Goal: Task Accomplishment & Management: Complete application form

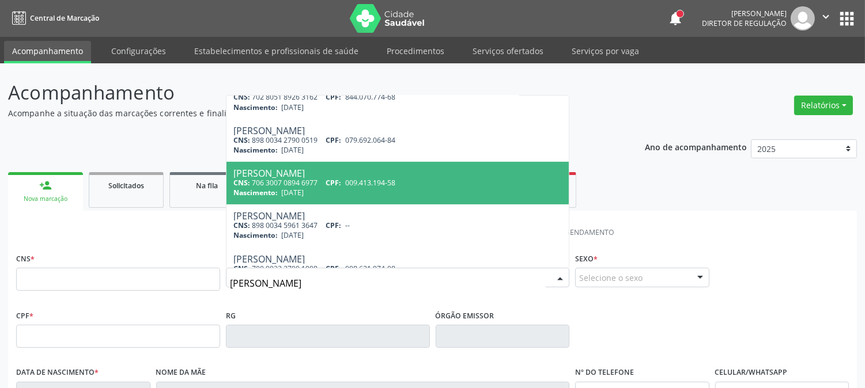
scroll to position [470, 0]
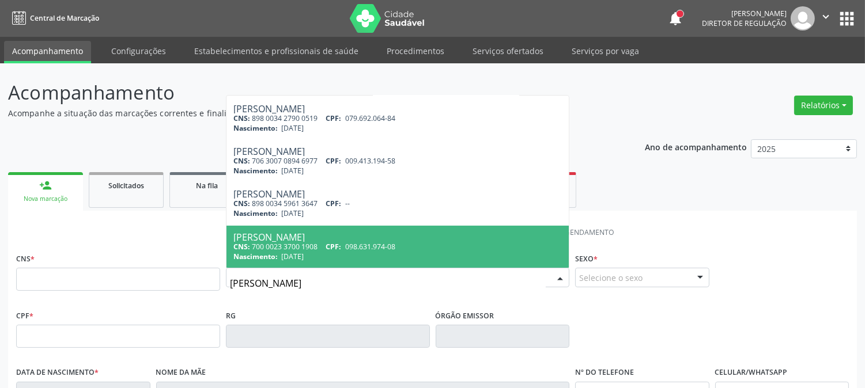
type input "[PERSON_NAME]"
drag, startPoint x: 406, startPoint y: 284, endPoint x: 197, endPoint y: 286, distance: 209.2
click at [202, 286] on div "CNS * Nome * [PERSON_NAME] CNS: 700 5019 2732 0860 CPF: 068.303.844-35 Nascimen…" at bounding box center [432, 278] width 839 height 57
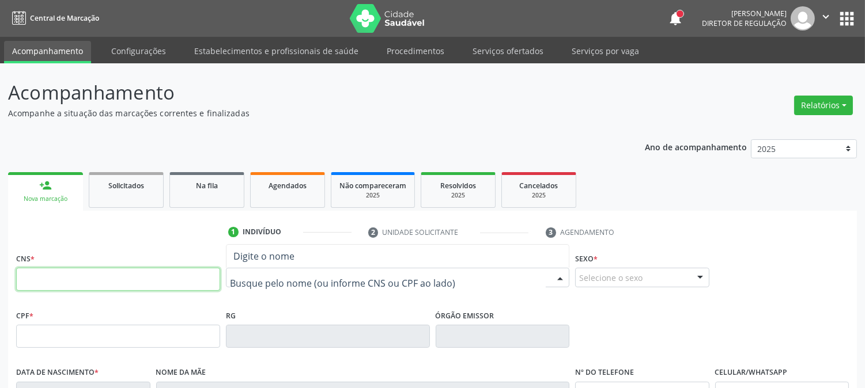
click at [135, 273] on input "text" at bounding box center [118, 279] width 204 height 23
click at [191, 280] on input "text" at bounding box center [118, 279] width 204 height 23
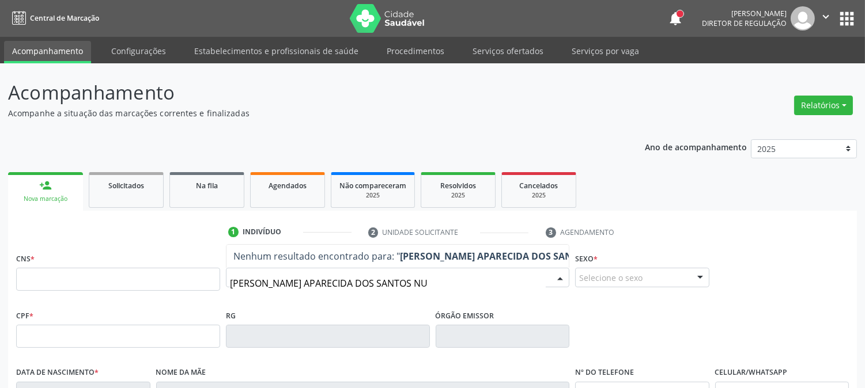
type input "[PERSON_NAME]"
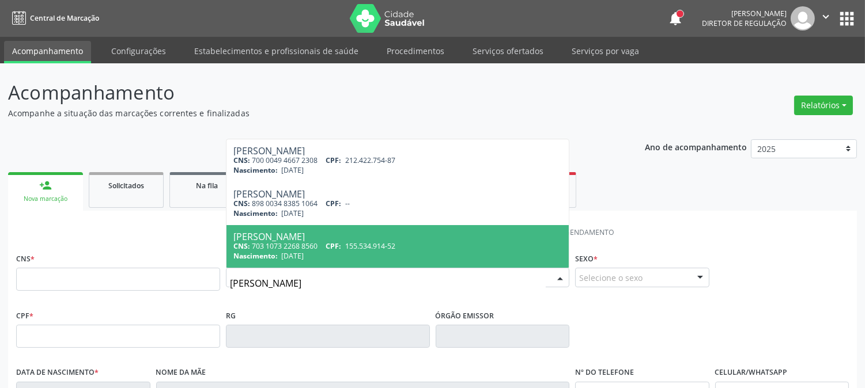
drag, startPoint x: 406, startPoint y: 284, endPoint x: 134, endPoint y: 289, distance: 272.1
click at [134, 289] on div "CNS * Nome * [PERSON_NAME] NUN [PERSON_NAME] Nunes CNS: 700 0049 4667 2308 CPF:…" at bounding box center [432, 278] width 839 height 57
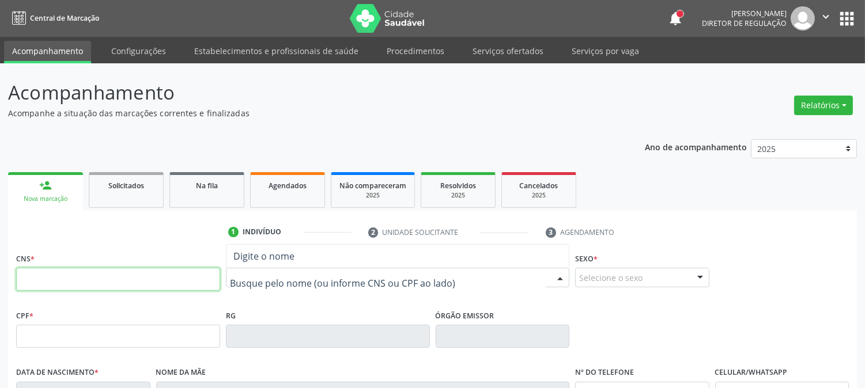
click at [82, 284] on input "text" at bounding box center [118, 279] width 204 height 23
type input "2"
type input "700 0049 4667 2308"
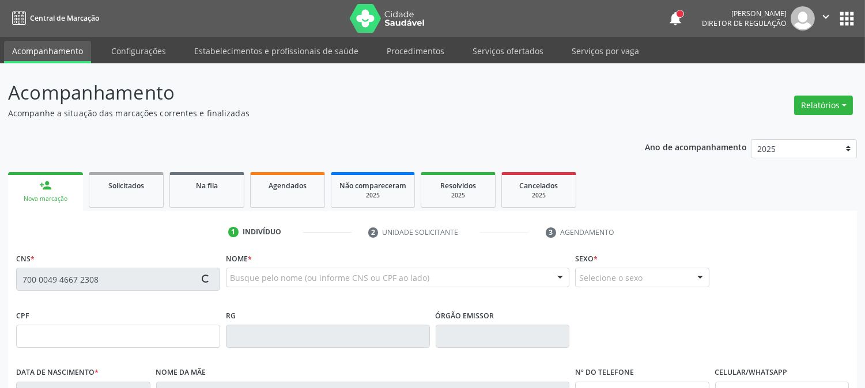
type input "212.422.754-87"
type input "[DATE]"
type input "[PERSON_NAME]"
type input "[PHONE_NUMBER]"
type input "343"
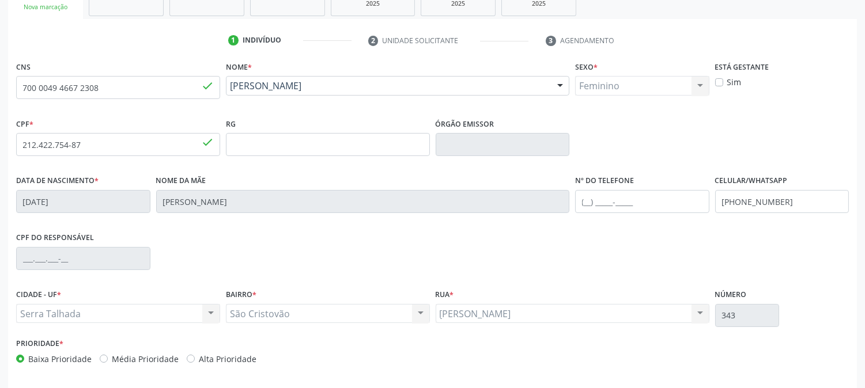
scroll to position [235, 0]
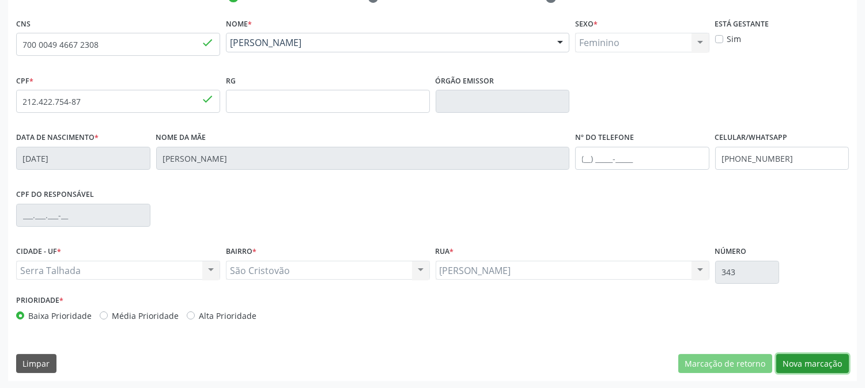
click at [812, 360] on button "Nova marcação" at bounding box center [812, 364] width 73 height 20
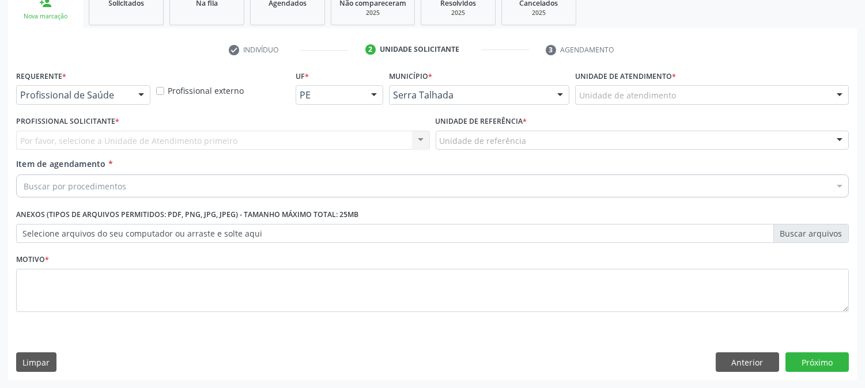
scroll to position [182, 0]
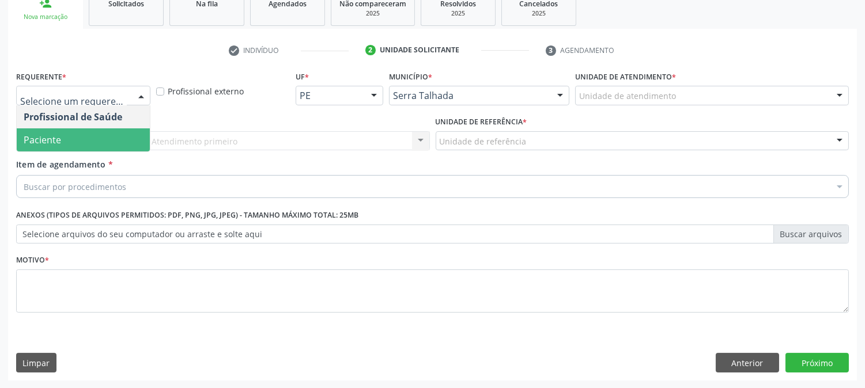
click at [88, 130] on span "Paciente" at bounding box center [83, 140] width 133 height 23
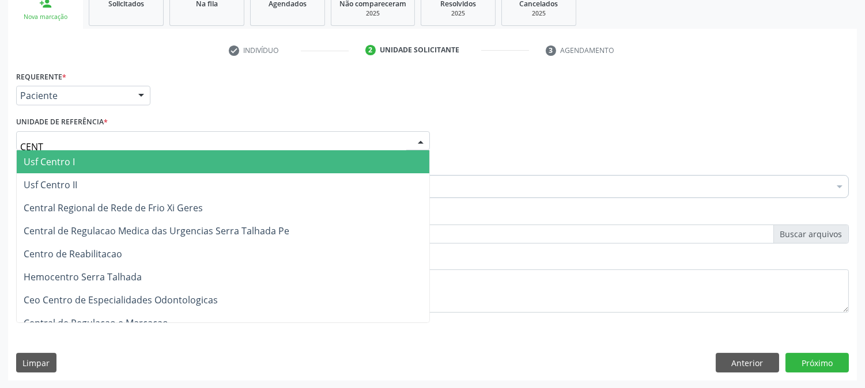
type input "CENTR"
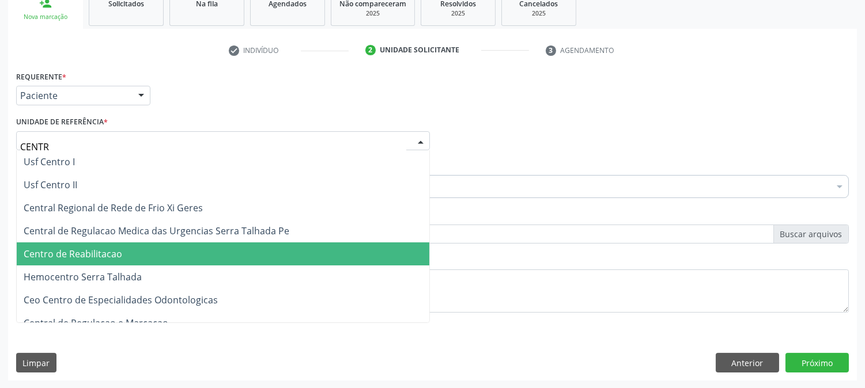
click at [97, 248] on span "Centro de Reabilitacao" at bounding box center [73, 254] width 99 height 13
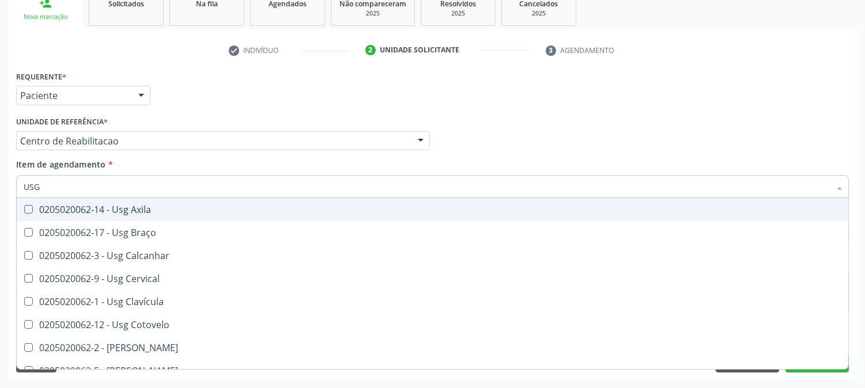
type input "USG J"
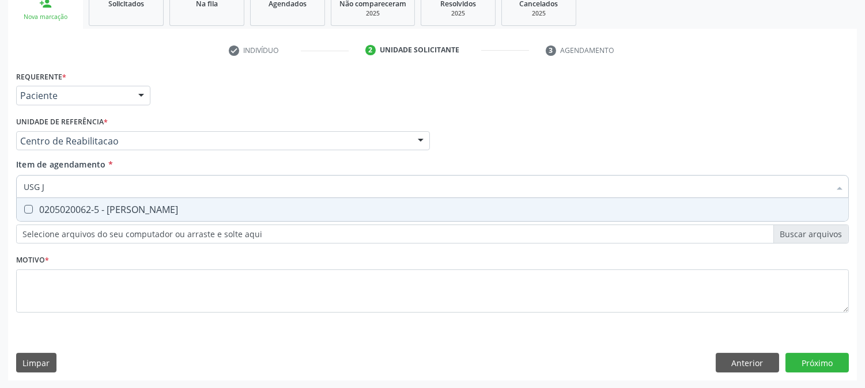
click at [86, 206] on div "0205020062-5 - [PERSON_NAME]" at bounding box center [433, 209] width 818 height 9
checkbox Joelho "true"
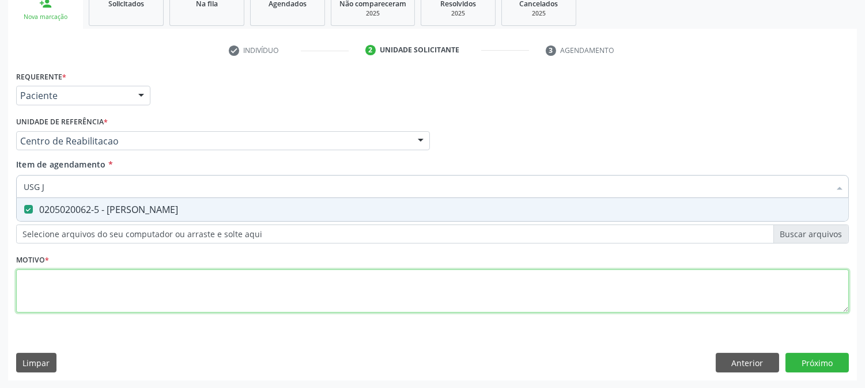
click at [76, 284] on div "Requerente * Paciente Profissional de Saúde Paciente Nenhum resultado encontrad…" at bounding box center [432, 198] width 833 height 261
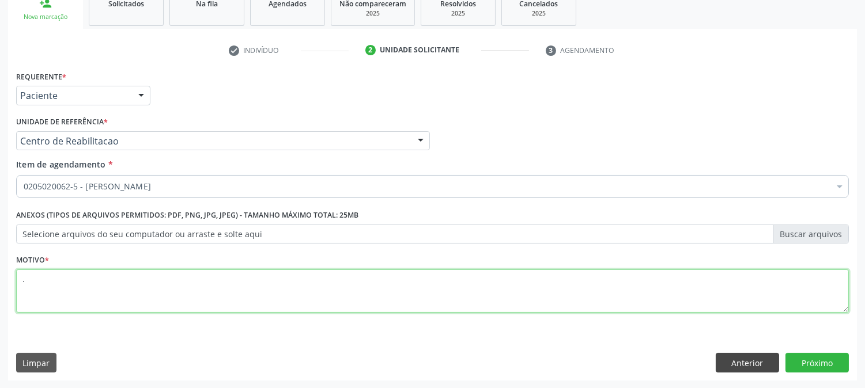
type textarea "."
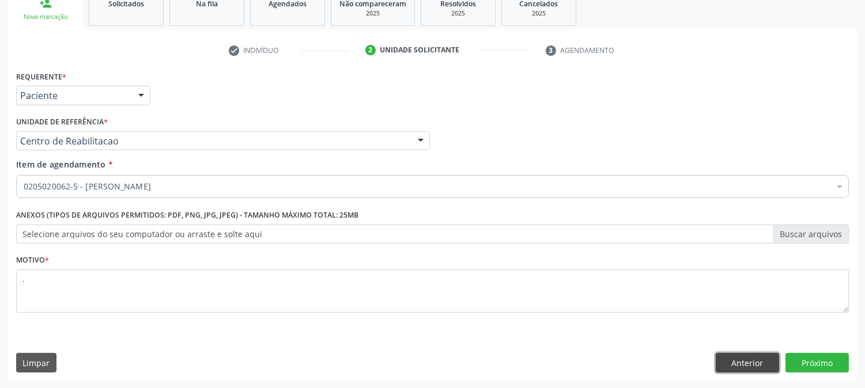
click at [731, 356] on button "Anterior" at bounding box center [747, 363] width 63 height 20
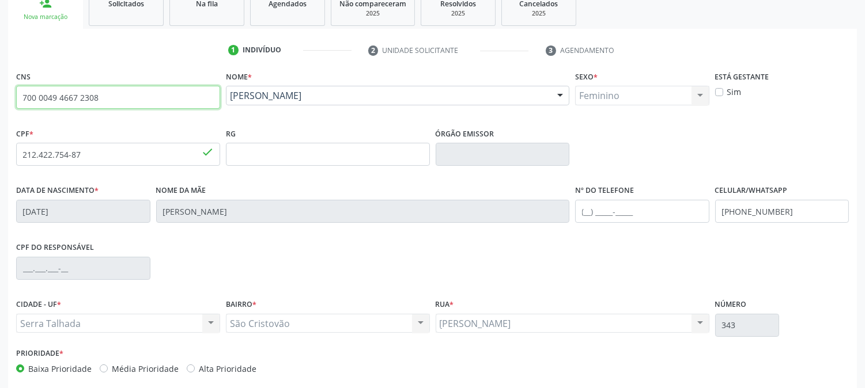
drag, startPoint x: 105, startPoint y: 96, endPoint x: 13, endPoint y: 93, distance: 91.7
click at [13, 93] on div "CNS 700 0049 4667 2308 done" at bounding box center [118, 96] width 210 height 57
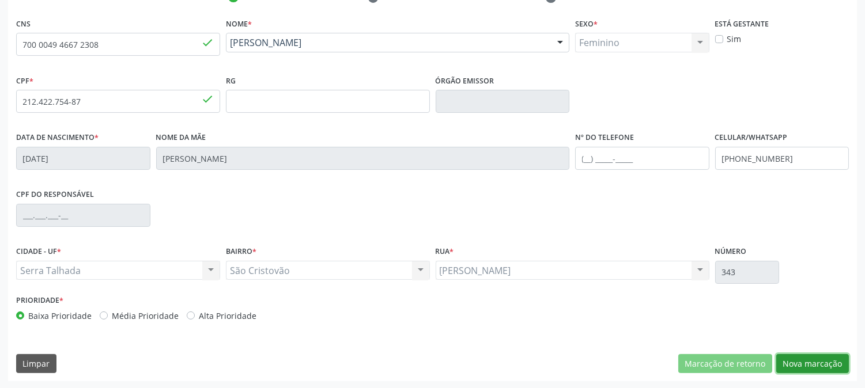
click at [805, 367] on button "Nova marcação" at bounding box center [812, 364] width 73 height 20
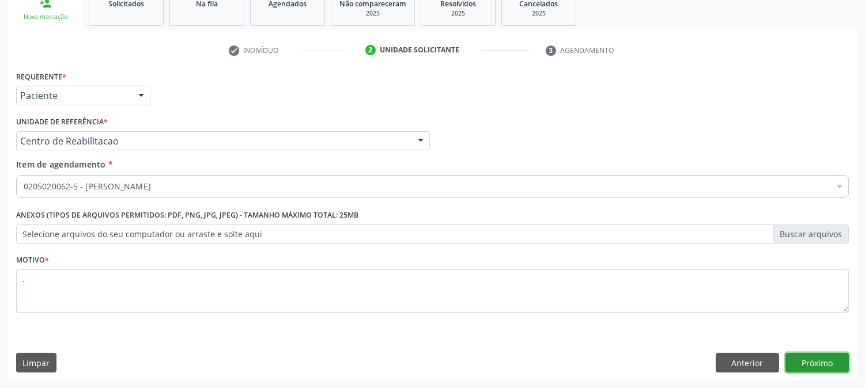
click at [812, 359] on button "Próximo" at bounding box center [817, 363] width 63 height 20
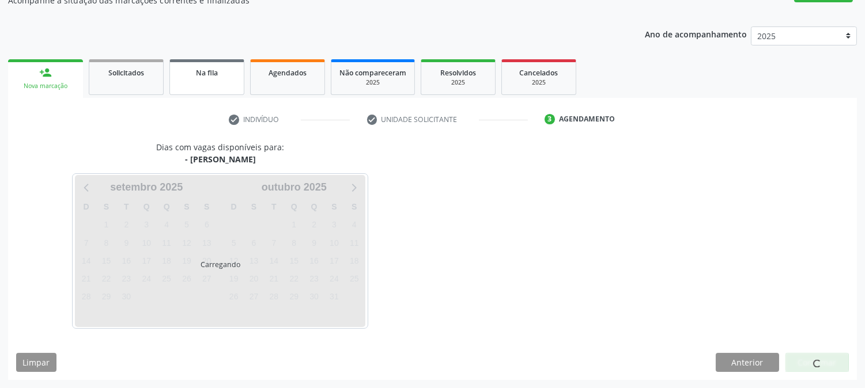
scroll to position [112, 0]
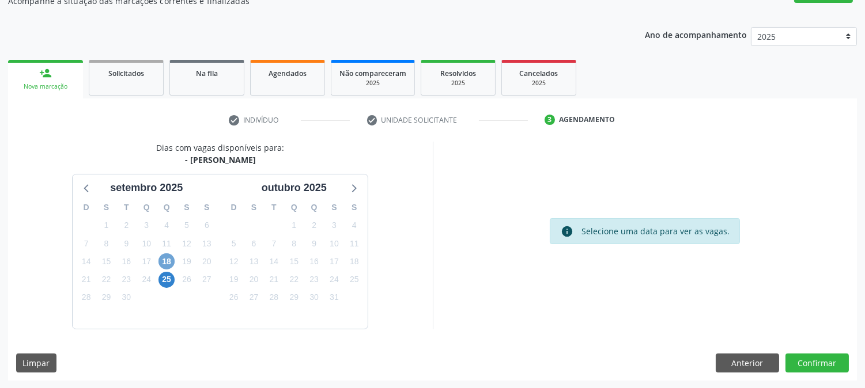
click at [160, 265] on span "18" at bounding box center [166, 262] width 16 height 16
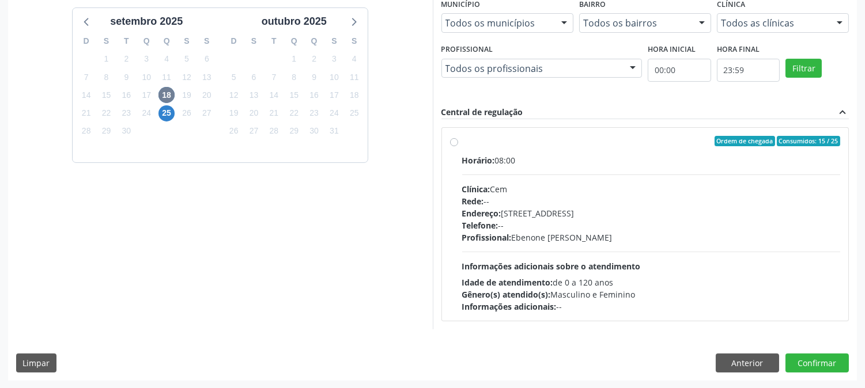
click at [569, 222] on div "Telefone: --" at bounding box center [651, 226] width 379 height 12
click at [458, 146] on input "Ordem de chegada Consumidos: 15 / 25 Horário: 08:00 Clínica: Cem Rede: -- Ender…" at bounding box center [454, 141] width 8 height 10
radio input "true"
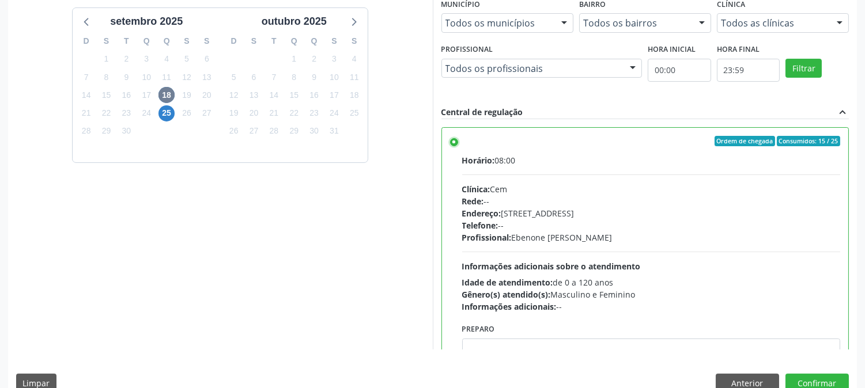
scroll to position [300, 0]
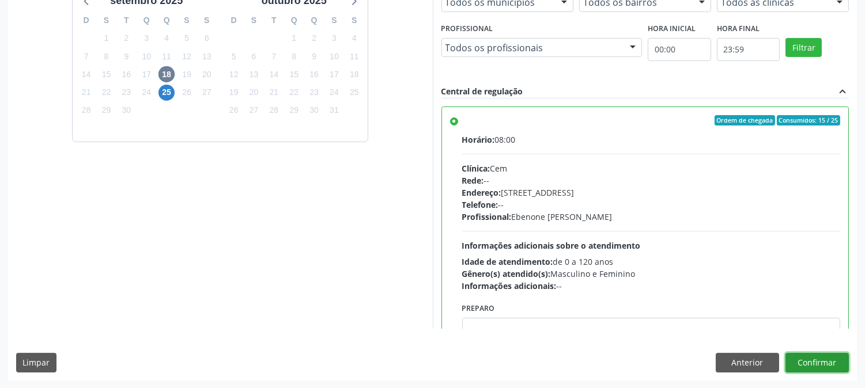
click at [804, 360] on button "Confirmar" at bounding box center [817, 363] width 63 height 20
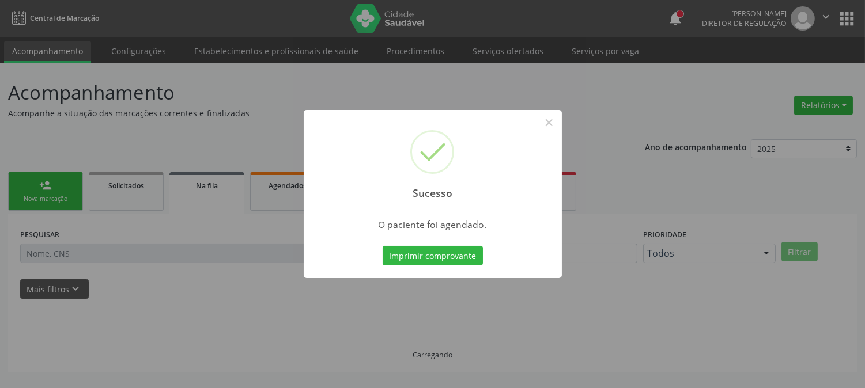
scroll to position [0, 0]
click at [444, 259] on button "Imprimir comprovante" at bounding box center [433, 256] width 100 height 20
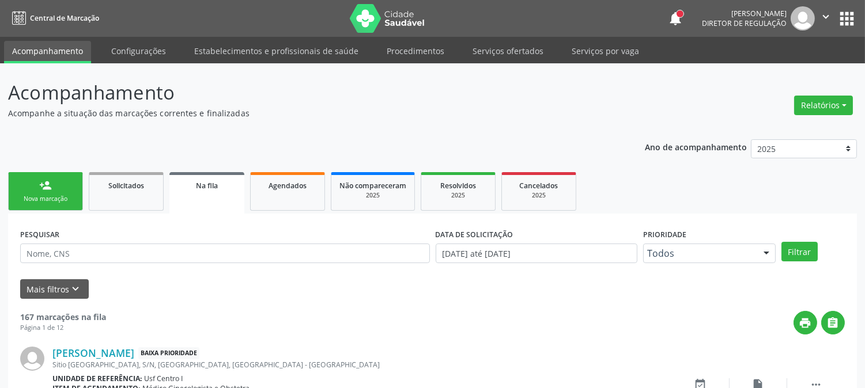
click at [58, 184] on link "person_add Nova marcação" at bounding box center [45, 191] width 75 height 39
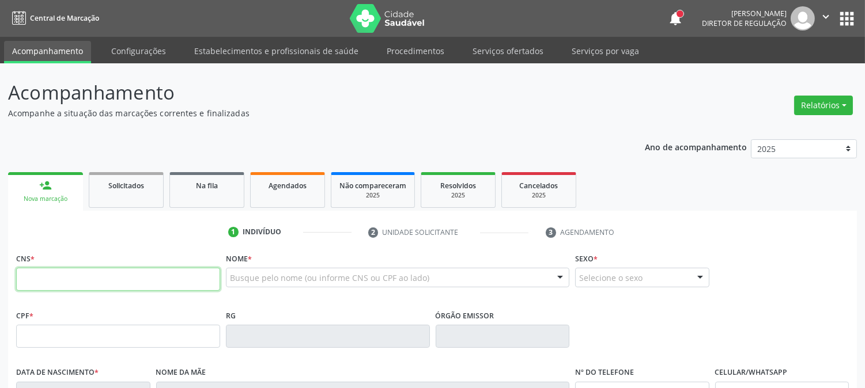
click at [81, 270] on input "text" at bounding box center [118, 279] width 204 height 23
paste input "700 0049 4667 2308"
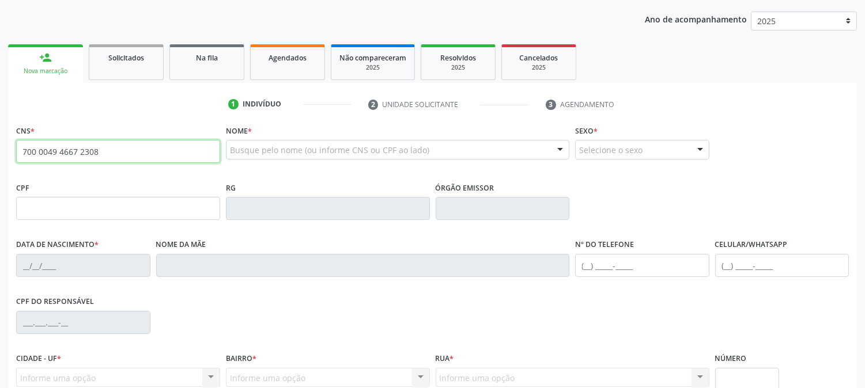
type input "700 0049 4667 2308"
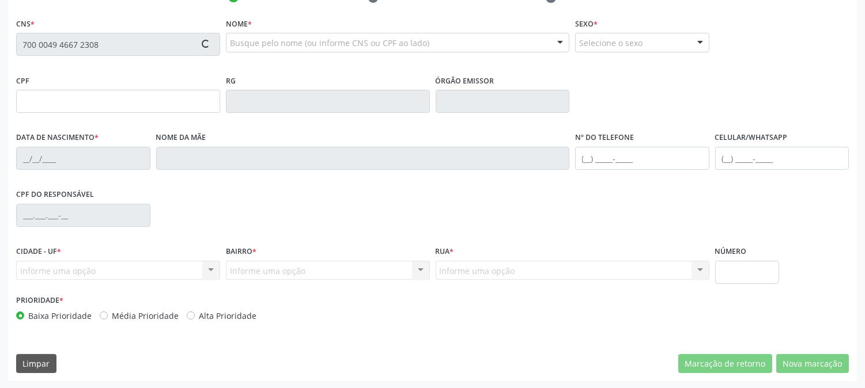
type input "212.422.754-87"
type input "[DATE]"
type input "[PERSON_NAME]"
type input "[PHONE_NUMBER]"
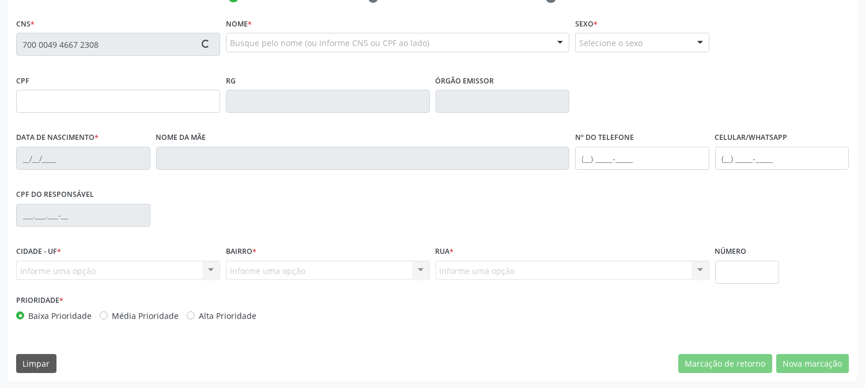
type input "343"
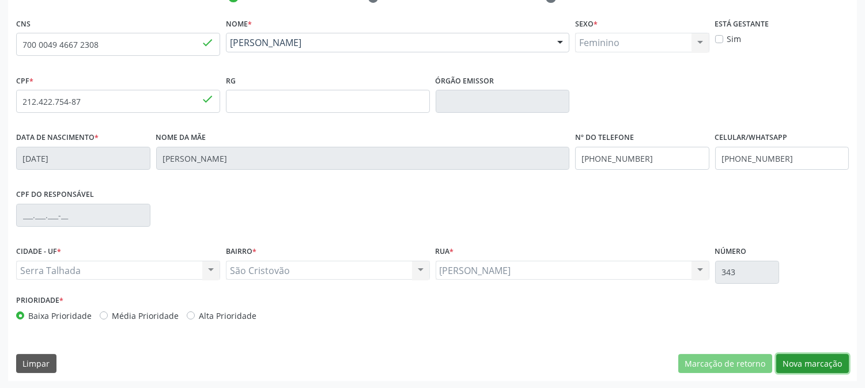
click at [811, 358] on button "Nova marcação" at bounding box center [812, 364] width 73 height 20
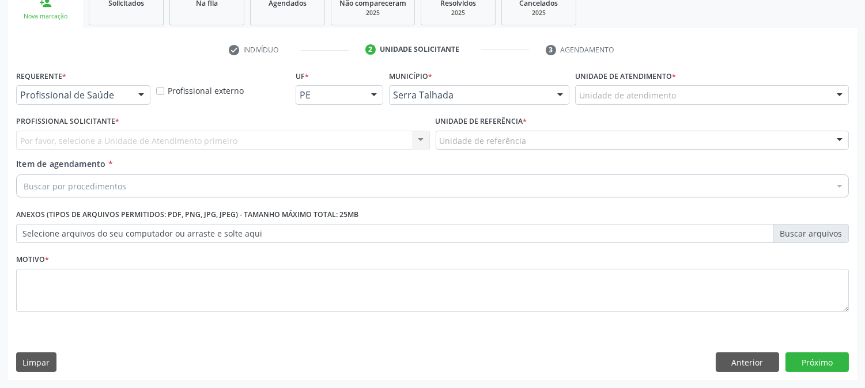
scroll to position [182, 0]
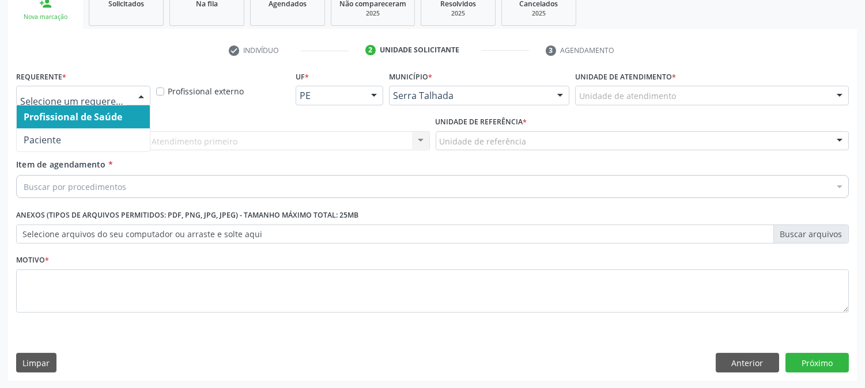
click at [71, 88] on div at bounding box center [83, 96] width 134 height 20
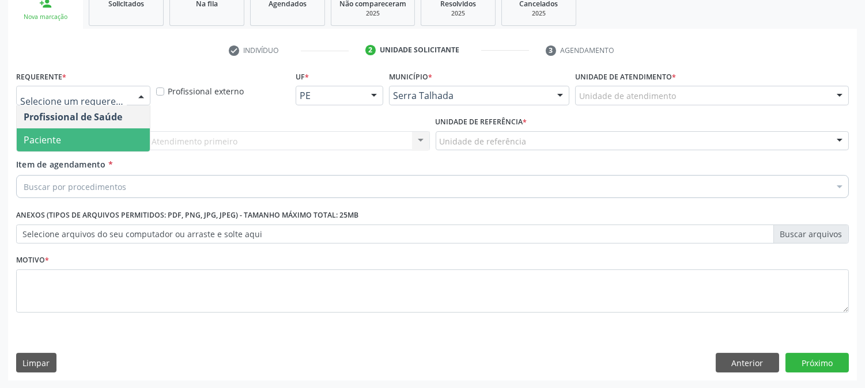
click at [78, 133] on span "Paciente" at bounding box center [83, 140] width 133 height 23
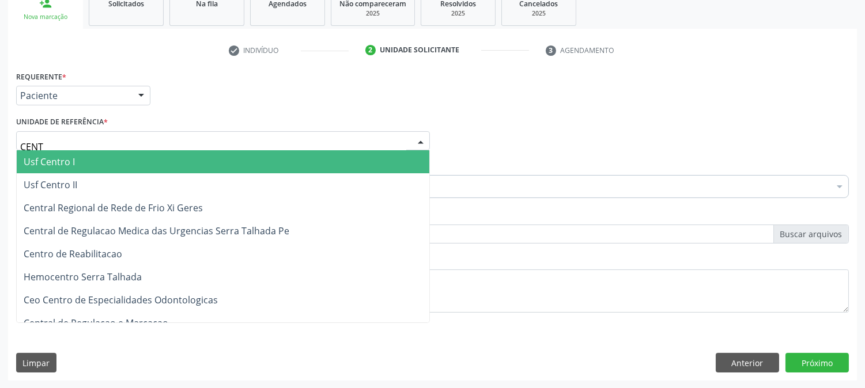
type input "CENTR"
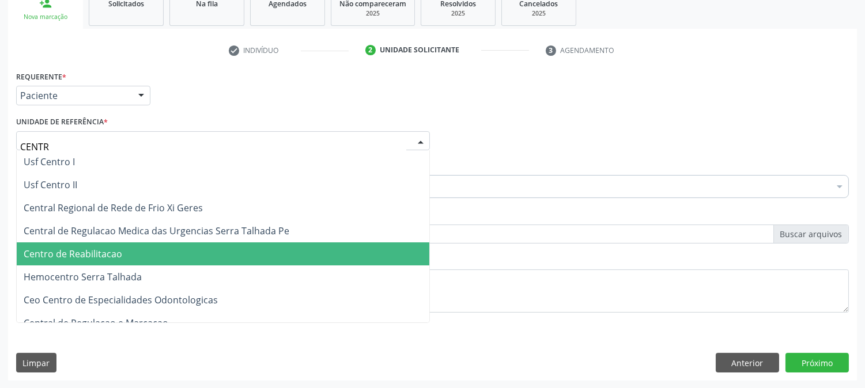
click at [93, 245] on span "Centro de Reabilitacao" at bounding box center [223, 254] width 413 height 23
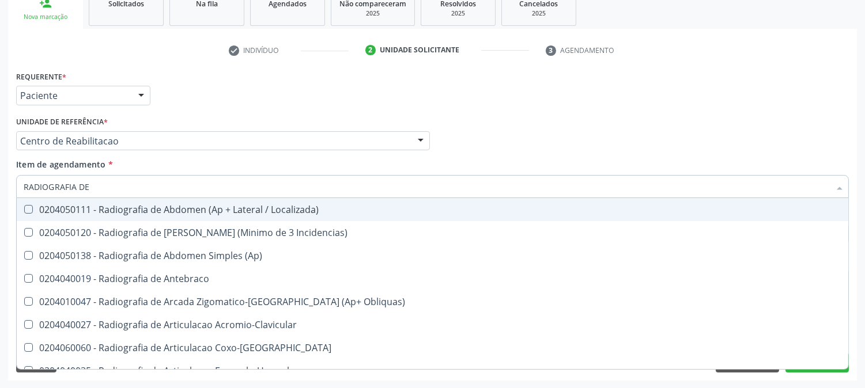
type input "RADIOGRAFIA DE J"
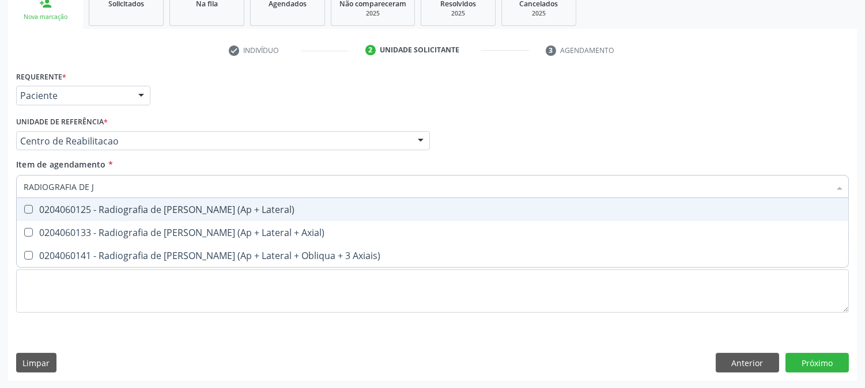
click at [104, 214] on div "0204060125 - Radiografia de [PERSON_NAME] (Ap + Lateral)" at bounding box center [433, 209] width 818 height 9
checkbox Lateral\) "true"
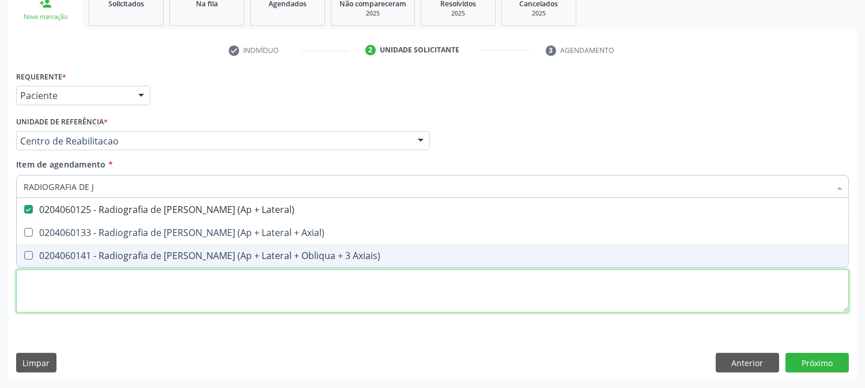
click at [90, 281] on div "Requerente * Paciente Profissional de Saúde Paciente Nenhum resultado encontrad…" at bounding box center [432, 198] width 833 height 261
checkbox Axial\) "true"
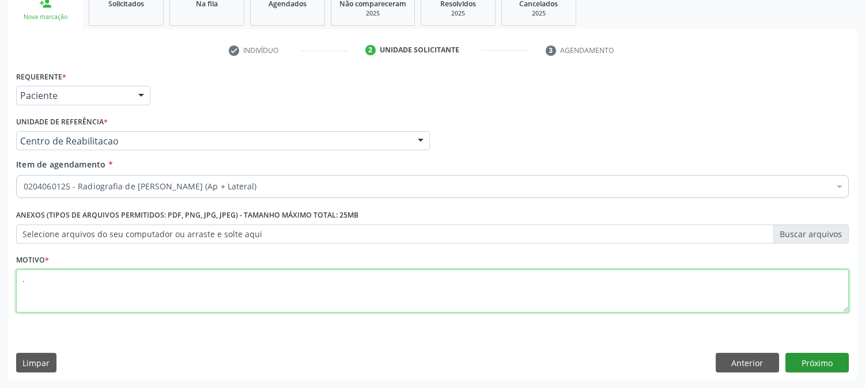
type textarea "."
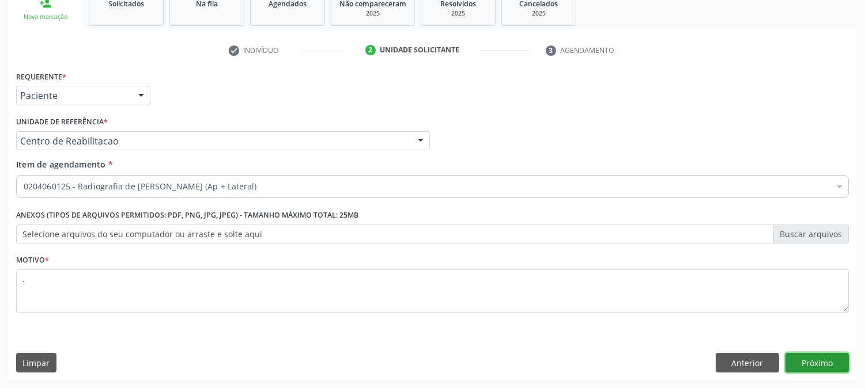
click at [805, 360] on button "Próximo" at bounding box center [817, 363] width 63 height 20
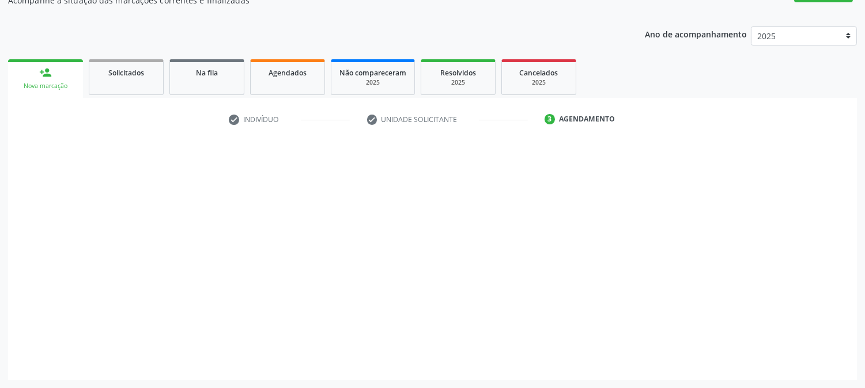
scroll to position [112, 0]
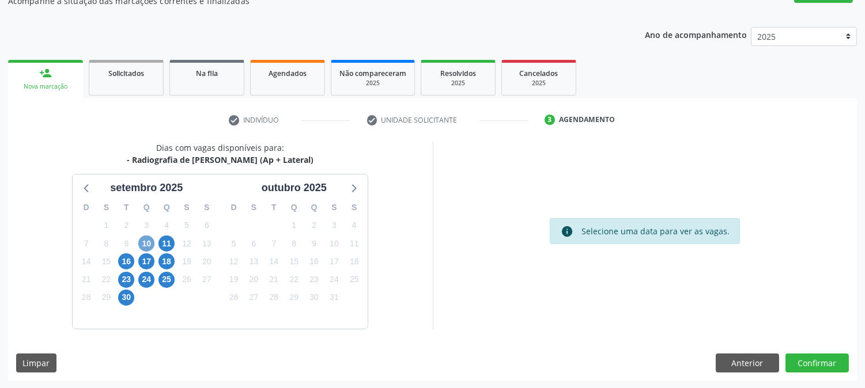
click at [147, 246] on span "10" at bounding box center [146, 244] width 16 height 16
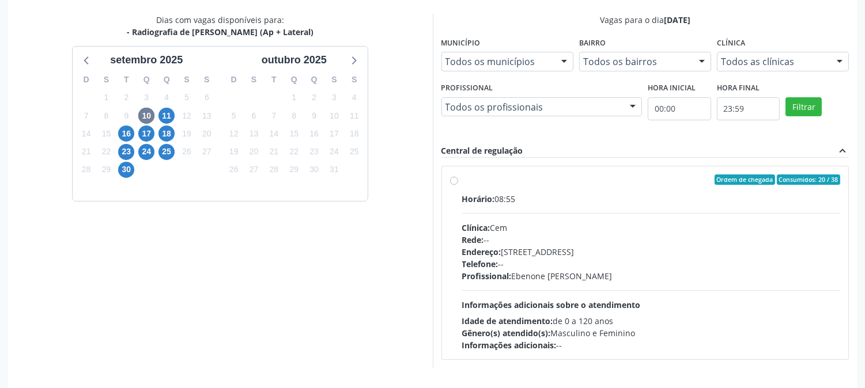
click at [586, 280] on div "Profissional: [PERSON_NAME]" at bounding box center [651, 276] width 379 height 12
click at [458, 185] on input "Ordem de chegada Consumidos: 20 / 38 Horário: 08:55 Clínica: Cem Rede: -- Ender…" at bounding box center [454, 180] width 8 height 10
radio input "true"
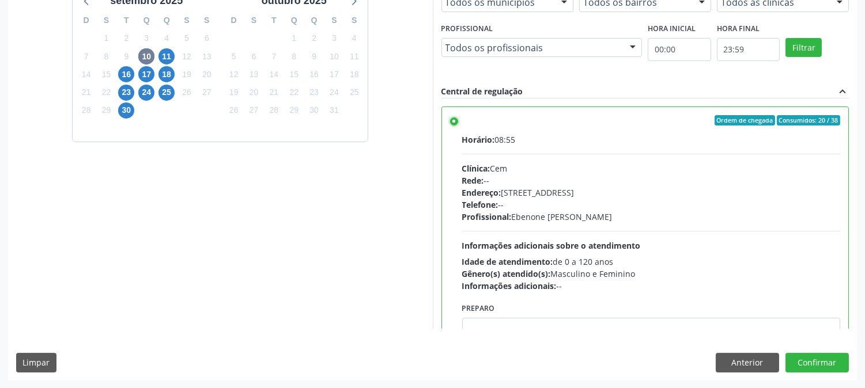
scroll to position [56, 0]
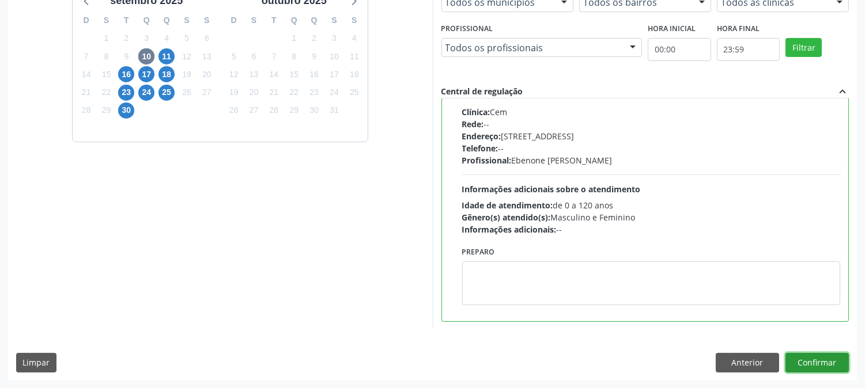
click at [814, 361] on button "Confirmar" at bounding box center [817, 363] width 63 height 20
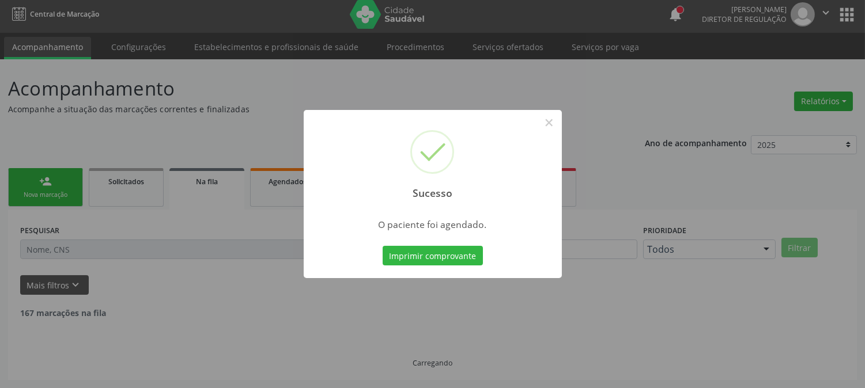
scroll to position [0, 0]
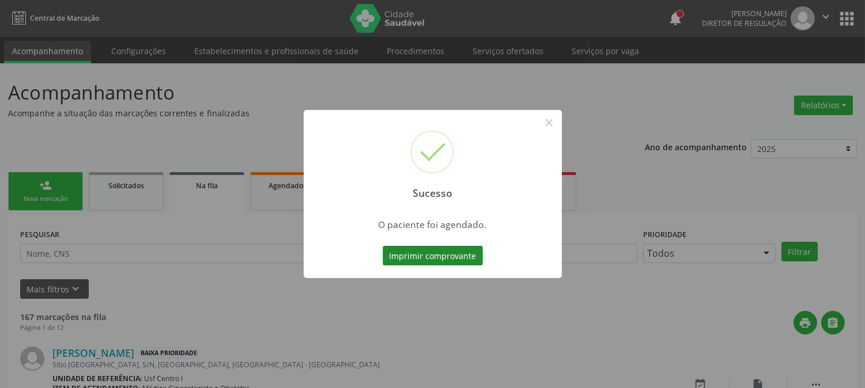
click at [427, 262] on button "Imprimir comprovante" at bounding box center [433, 256] width 100 height 20
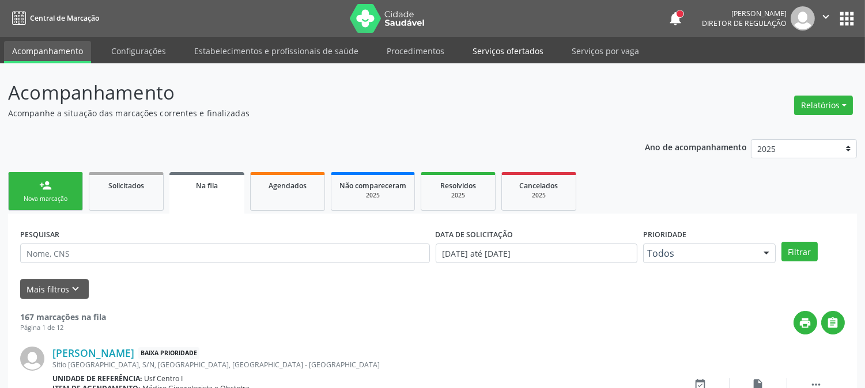
click at [484, 41] on link "Serviços ofertados" at bounding box center [508, 51] width 87 height 20
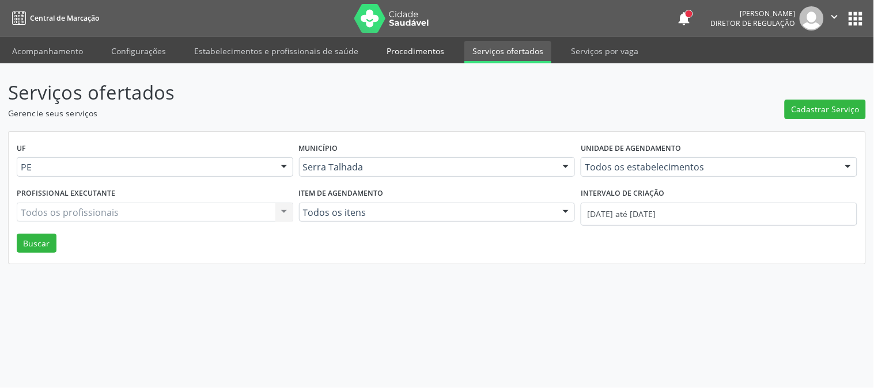
click at [407, 55] on link "Procedimentos" at bounding box center [416, 51] width 74 height 20
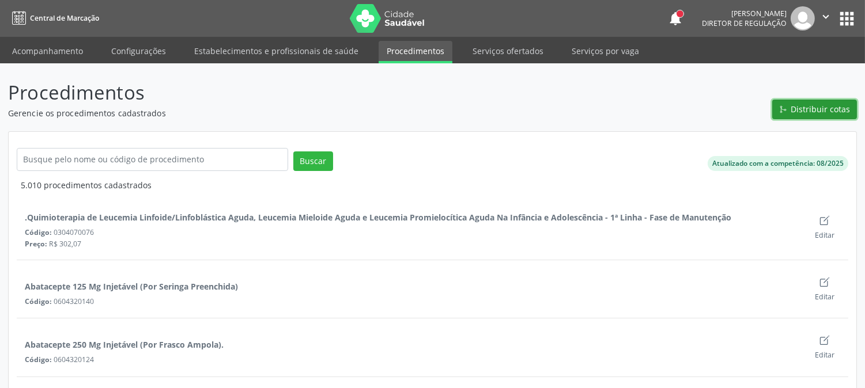
click at [816, 115] on button "Distribuir cotas" at bounding box center [814, 110] width 85 height 20
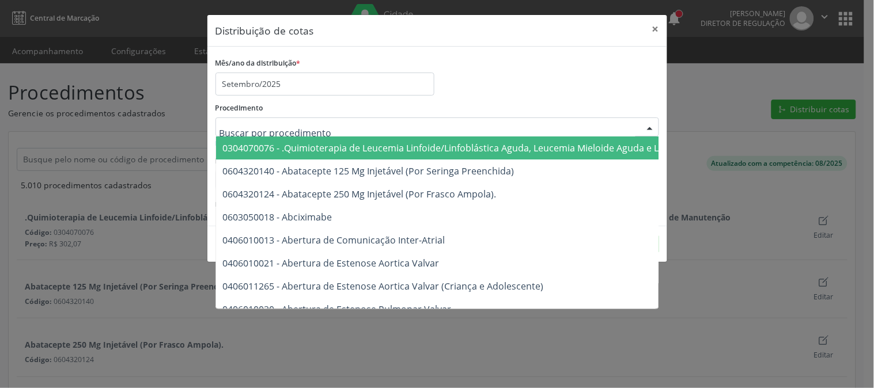
click at [391, 124] on div at bounding box center [438, 128] width 444 height 20
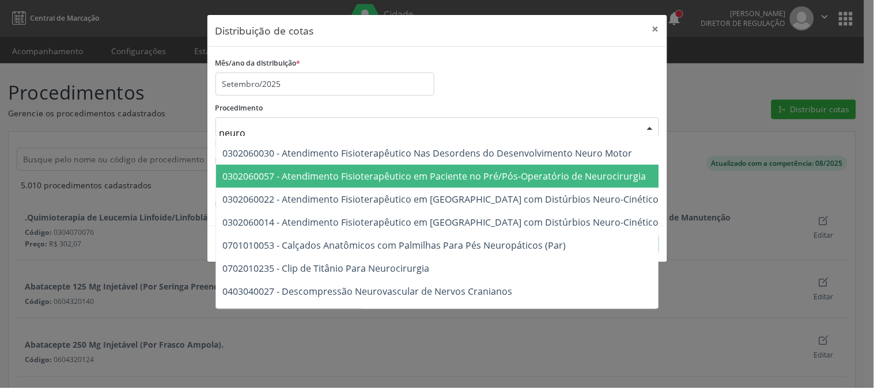
scroll to position [128, 0]
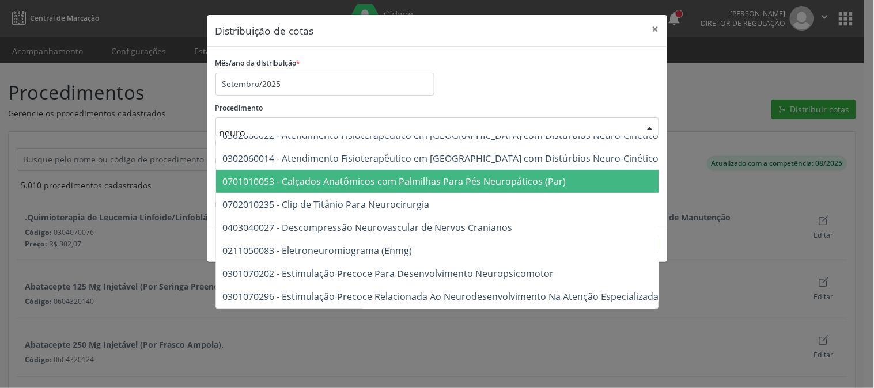
type input "neurol"
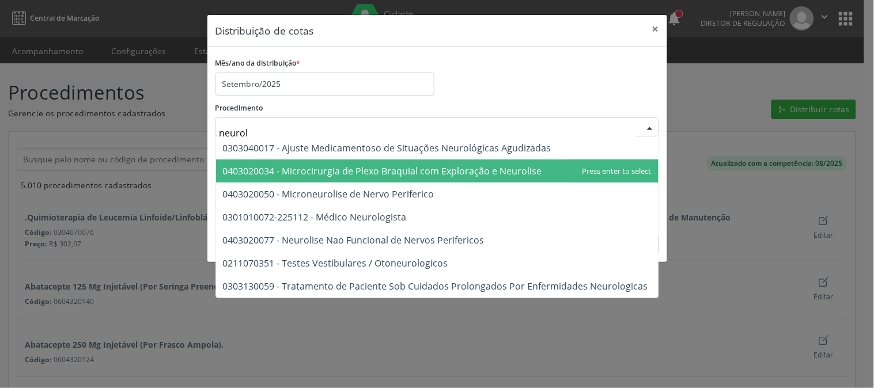
scroll to position [0, 0]
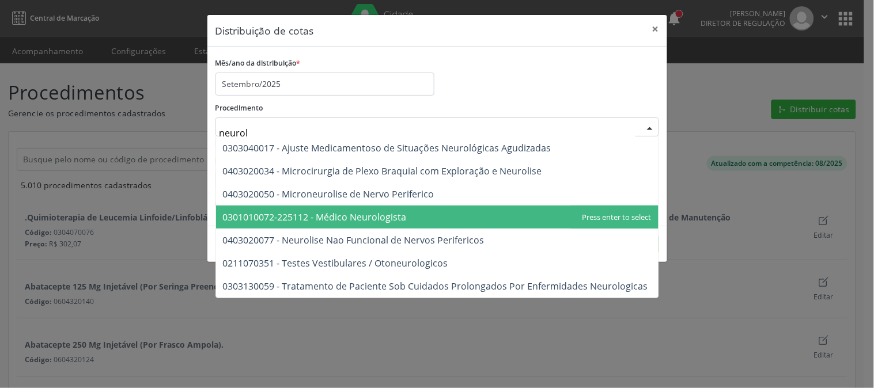
click at [420, 212] on span "0301010072-225112 - Médico Neurologista" at bounding box center [437, 217] width 443 height 23
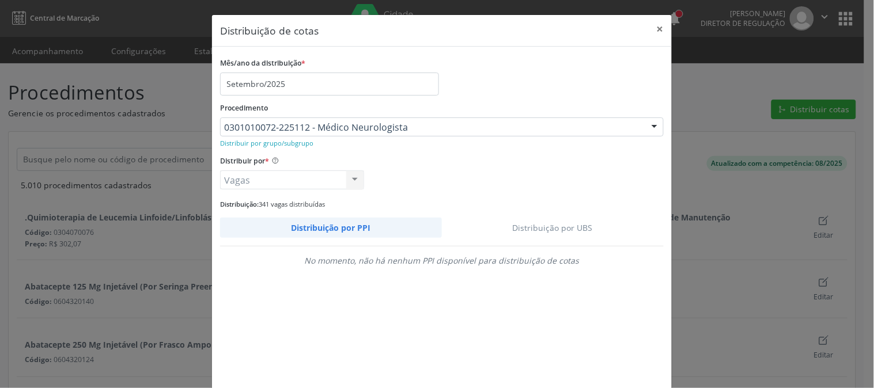
click at [509, 228] on link "Distribuição por UBS" at bounding box center [553, 228] width 222 height 20
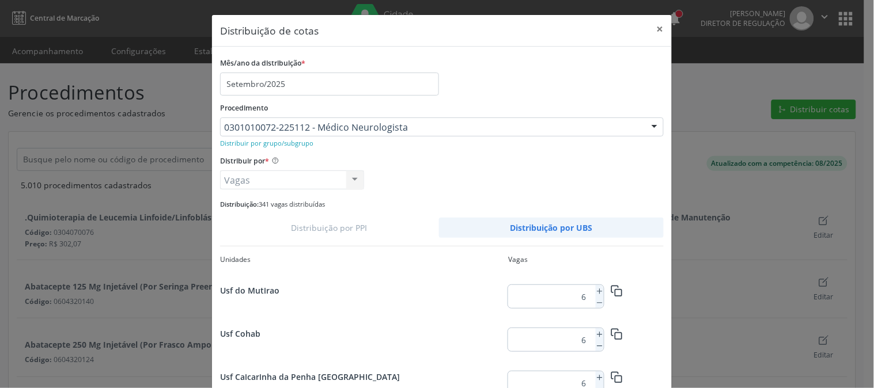
scroll to position [163, 0]
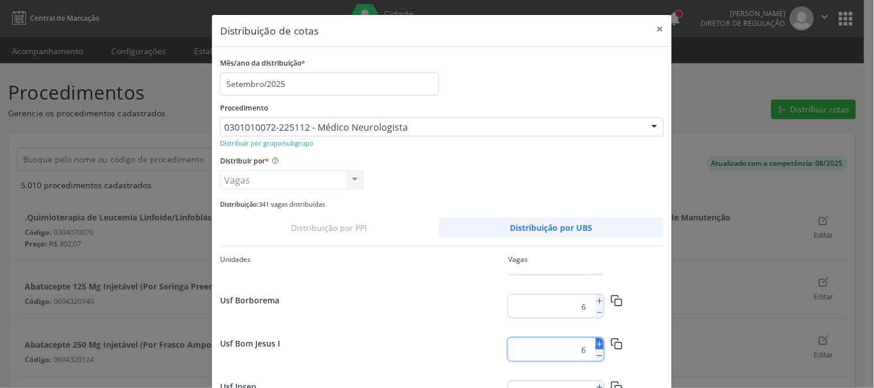
click at [596, 343] on icon at bounding box center [600, 345] width 8 height 8
type input "7"
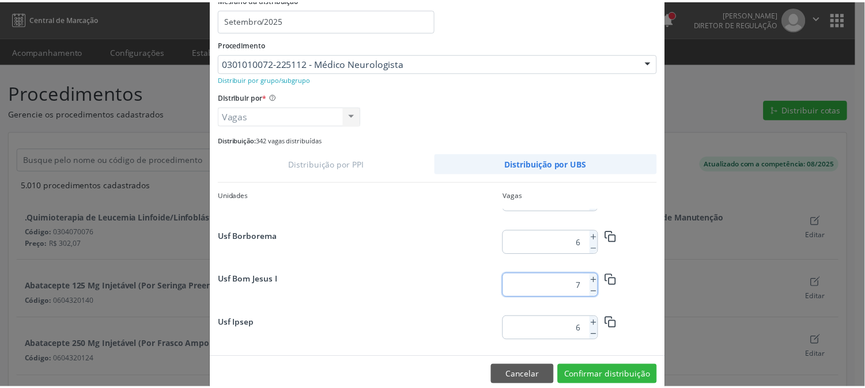
scroll to position [84, 0]
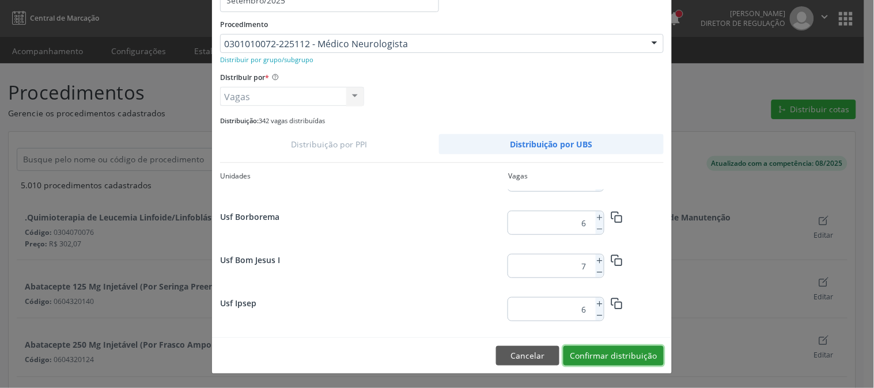
click at [621, 352] on button "Confirmar distribuição" at bounding box center [614, 356] width 100 height 20
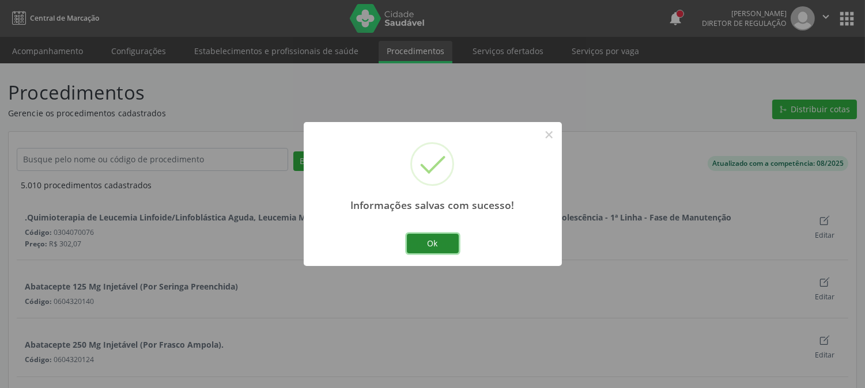
click at [436, 247] on button "Ok" at bounding box center [433, 244] width 52 height 20
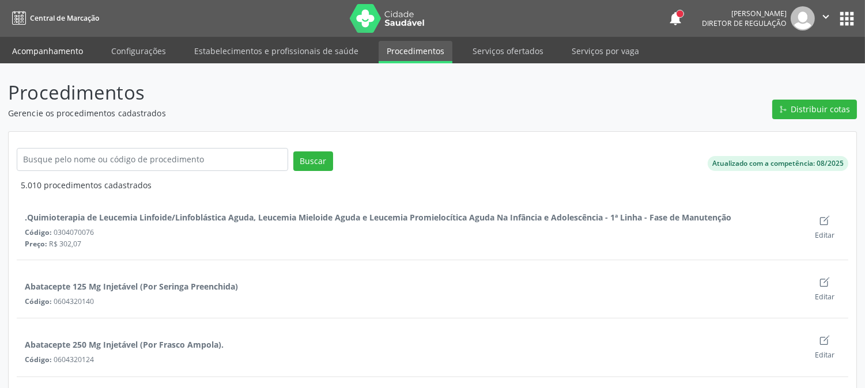
click at [58, 54] on link "Acompanhamento" at bounding box center [47, 51] width 87 height 20
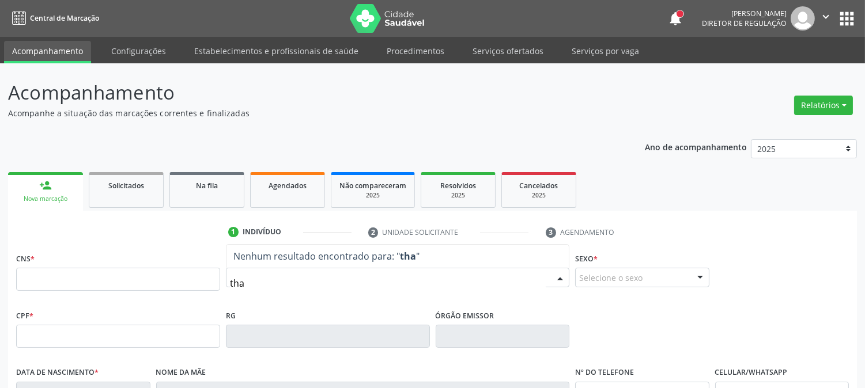
type input "thay"
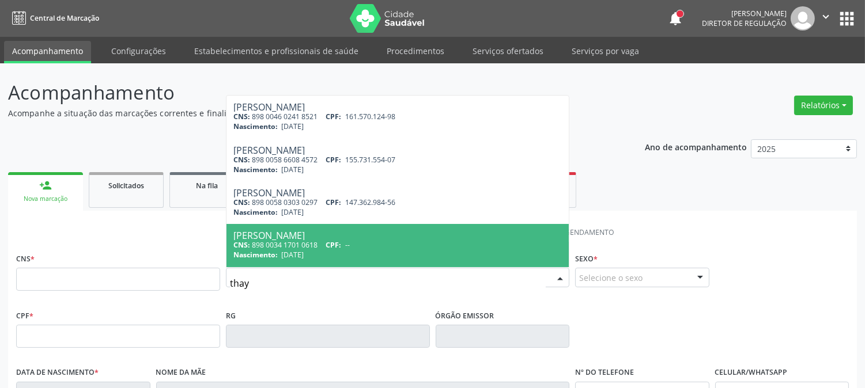
click at [281, 244] on div "CNS: 898 0034 1701 0618 CPF: --" at bounding box center [397, 245] width 329 height 10
type input "898 0034 1701 0618"
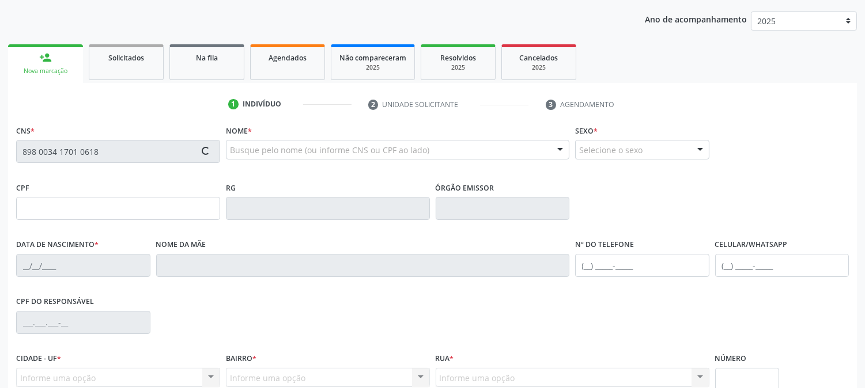
scroll to position [192, 0]
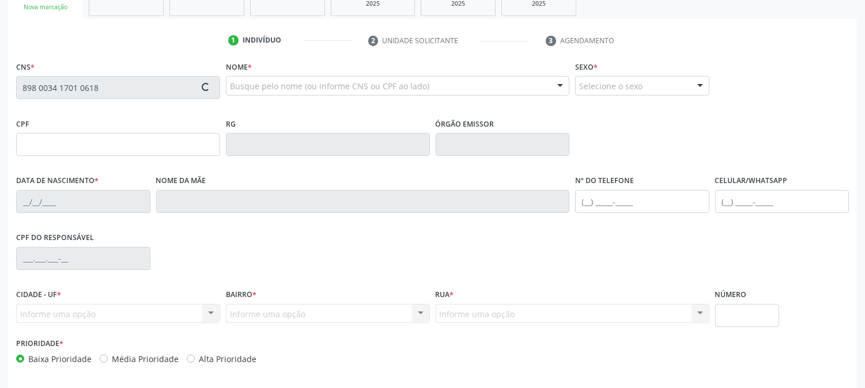
type input "[DATE]"
type input "[PERSON_NAME]"
type input "[PHONE_NUMBER]"
type input "048.703.774-03"
type input "611"
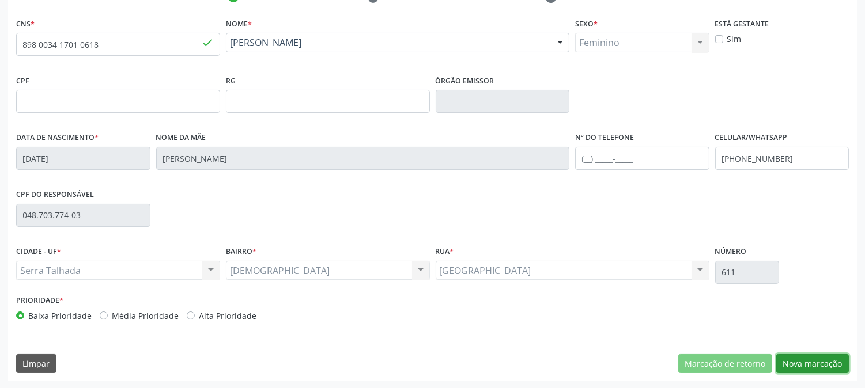
click at [804, 366] on button "Nova marcação" at bounding box center [812, 364] width 73 height 20
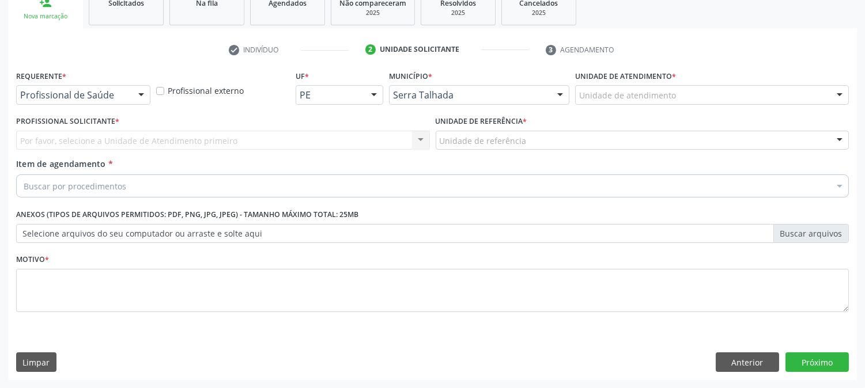
scroll to position [182, 0]
click at [133, 94] on div at bounding box center [141, 96] width 17 height 20
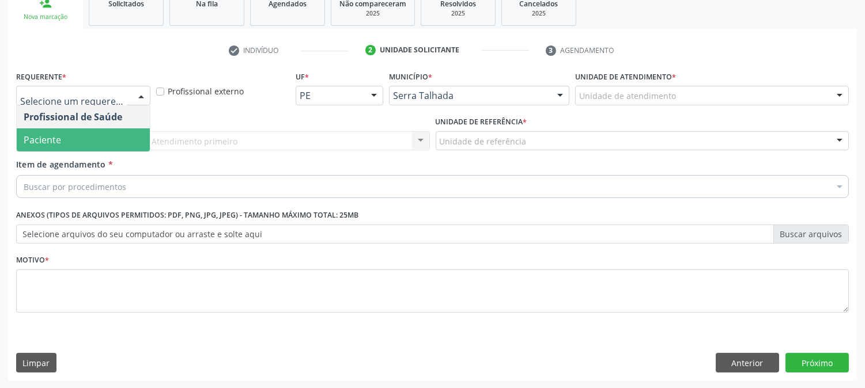
click at [76, 134] on span "Paciente" at bounding box center [83, 140] width 133 height 23
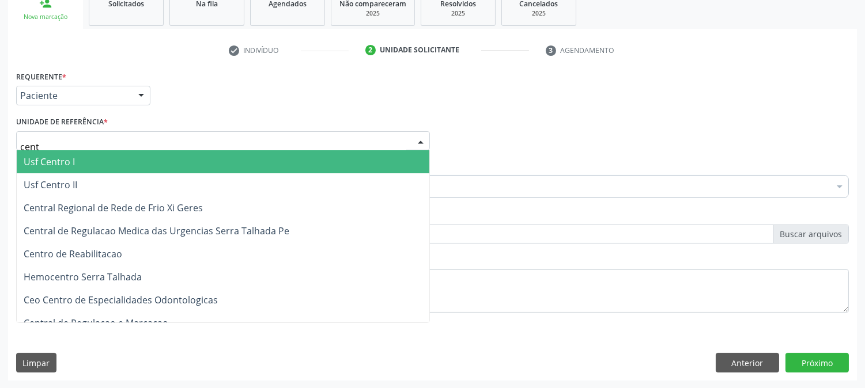
type input "centr"
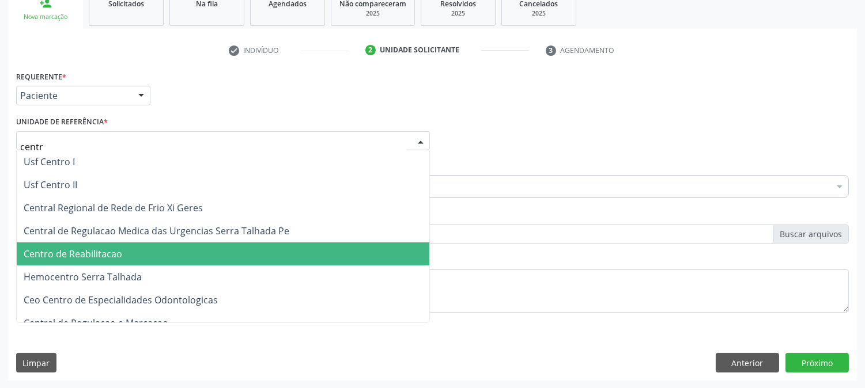
click at [89, 248] on span "Centro de Reabilitacao" at bounding box center [73, 254] width 99 height 13
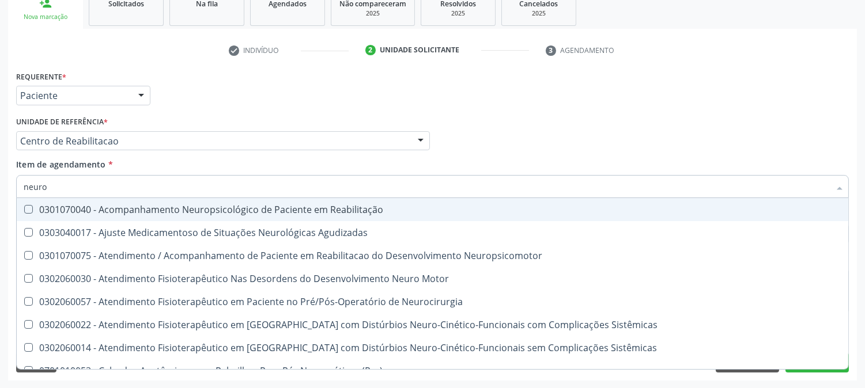
type input "neurol"
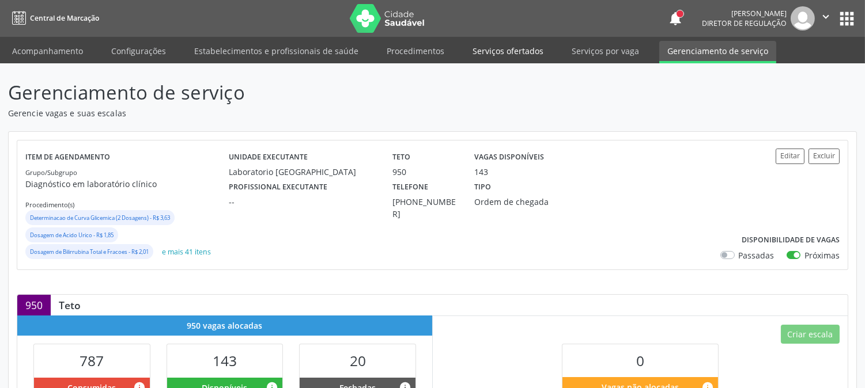
click at [515, 52] on link "Serviços ofertados" at bounding box center [508, 51] width 87 height 20
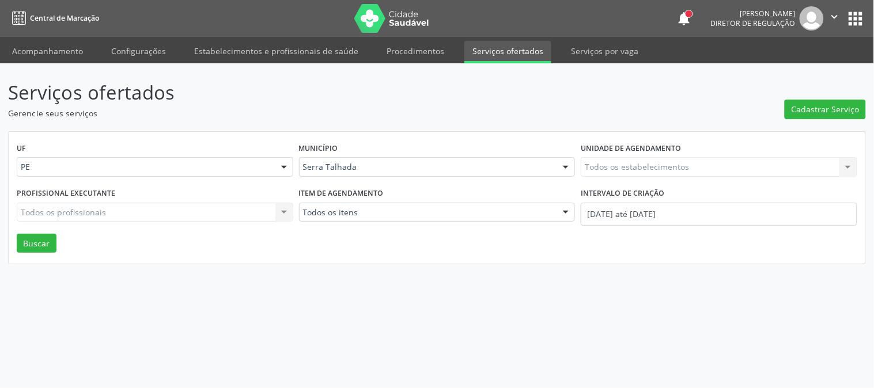
click at [595, 167] on div "Todos os estabelecimentos Todos os estabelecimentos Nenhum resultado encontrado…" at bounding box center [719, 167] width 277 height 20
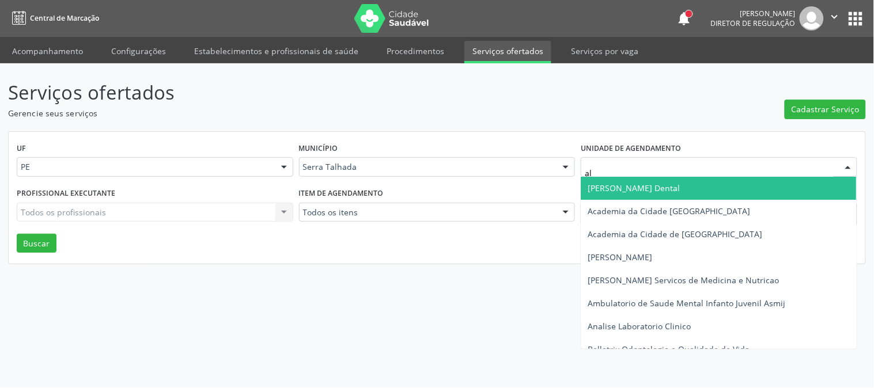
type input "alt"
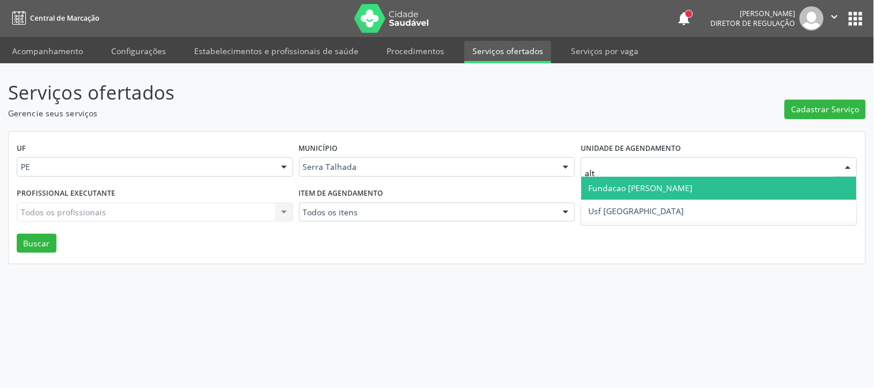
click at [620, 197] on span "Fundacao [PERSON_NAME]" at bounding box center [719, 188] width 275 height 23
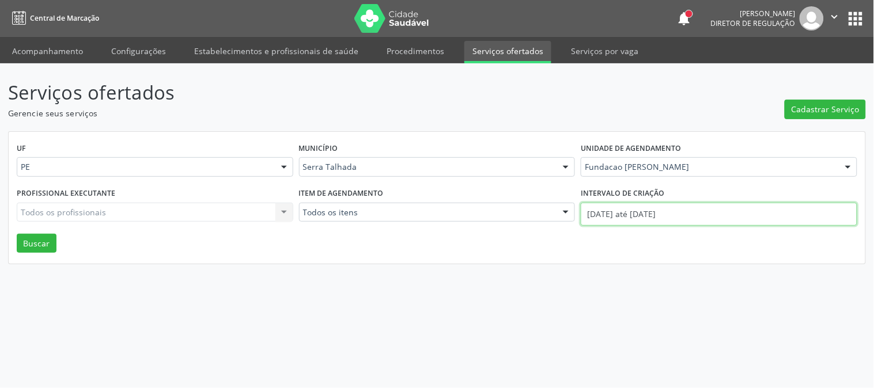
click at [621, 210] on input "[DATE] até [DATE]" at bounding box center [719, 214] width 277 height 23
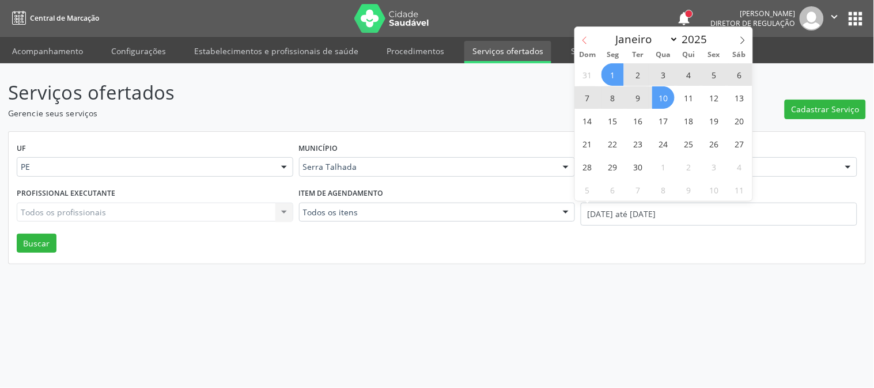
click at [583, 33] on span at bounding box center [585, 37] width 20 height 20
select select "7"
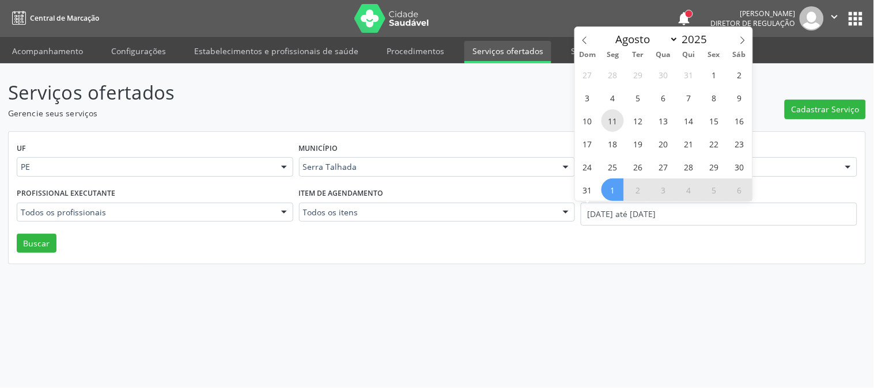
click at [622, 122] on span "11" at bounding box center [613, 121] width 22 height 22
type input "11/08/2025"
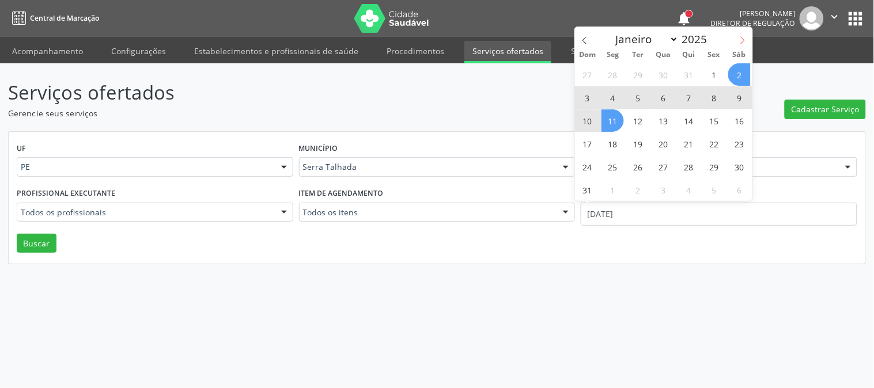
click at [743, 42] on icon at bounding box center [743, 40] width 8 height 8
select select "8"
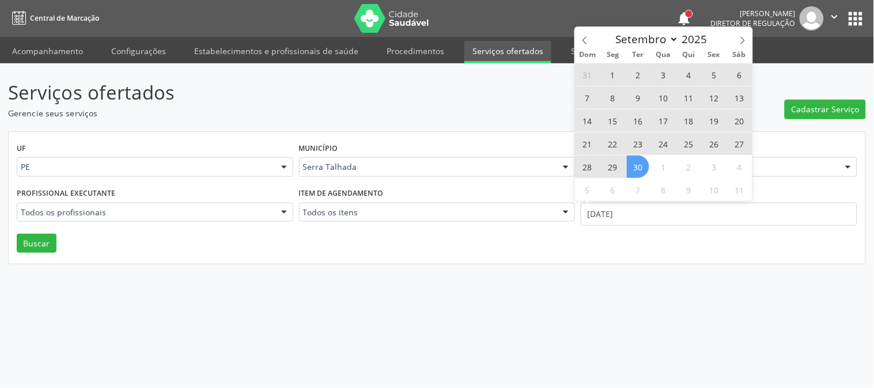
click at [642, 164] on span "30" at bounding box center [638, 167] width 22 height 22
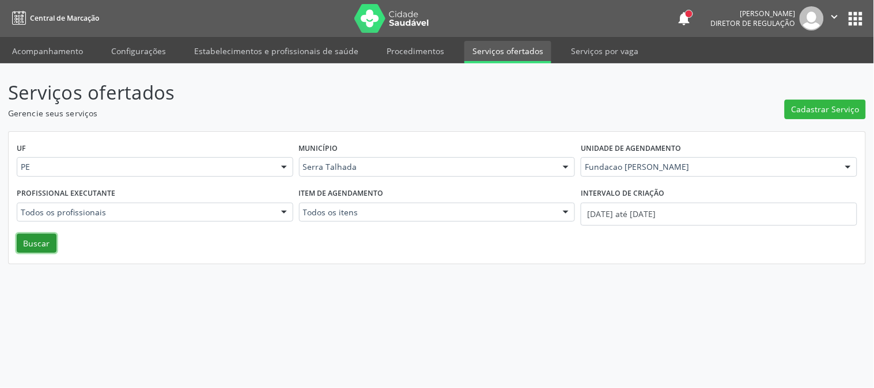
click at [46, 240] on button "Buscar" at bounding box center [37, 244] width 40 height 20
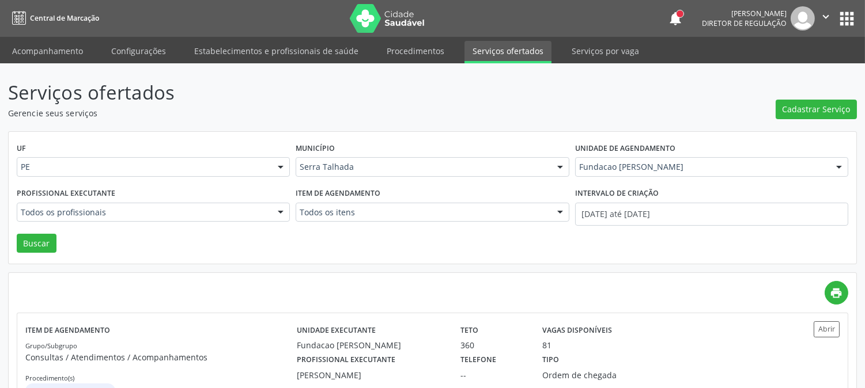
scroll to position [45, 0]
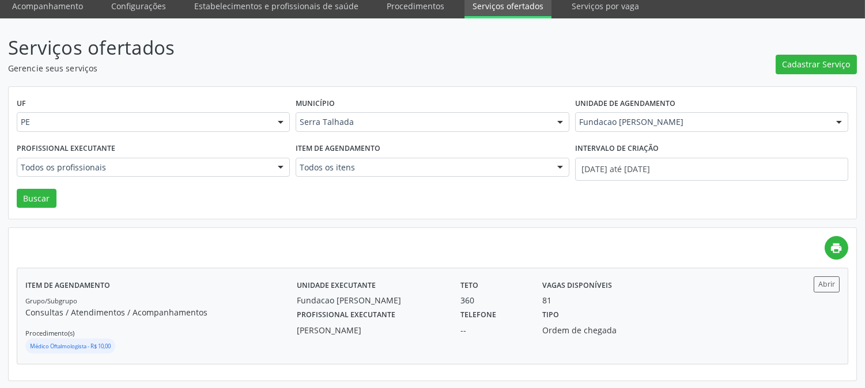
click at [217, 307] on p "Consultas / Atendimentos / Acompanhamentos" at bounding box center [160, 313] width 271 height 12
click at [65, 3] on link "Acompanhamento" at bounding box center [47, 6] width 87 height 20
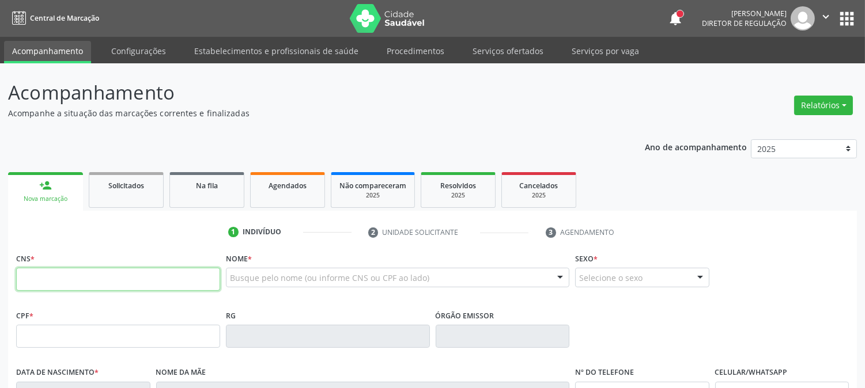
paste input "701 8002 1940 9671"
type input "701 8002 1940 9671"
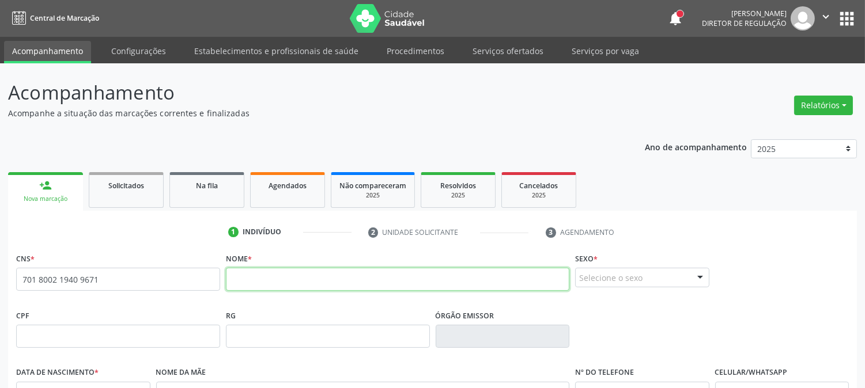
click at [278, 278] on input "text" at bounding box center [398, 279] width 344 height 23
type input "HEITOR MIGUEL"
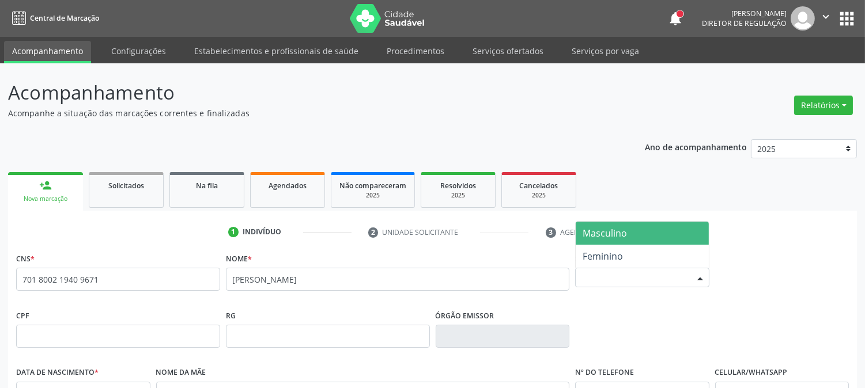
click at [624, 280] on div "Selecione o sexo" at bounding box center [642, 278] width 134 height 20
click at [614, 237] on span "Masculino" at bounding box center [605, 233] width 44 height 13
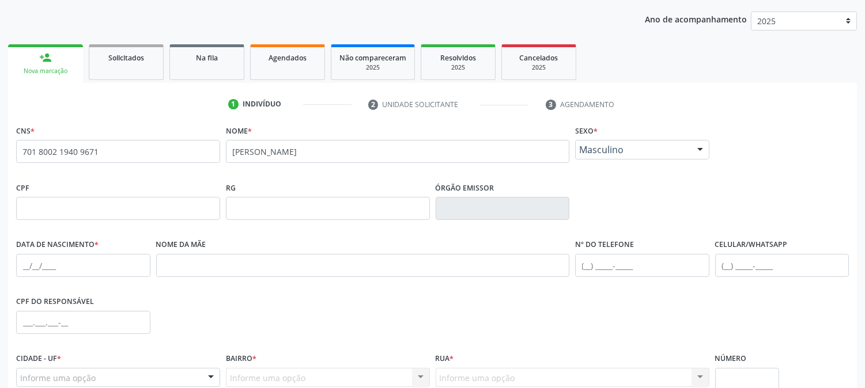
scroll to position [192, 0]
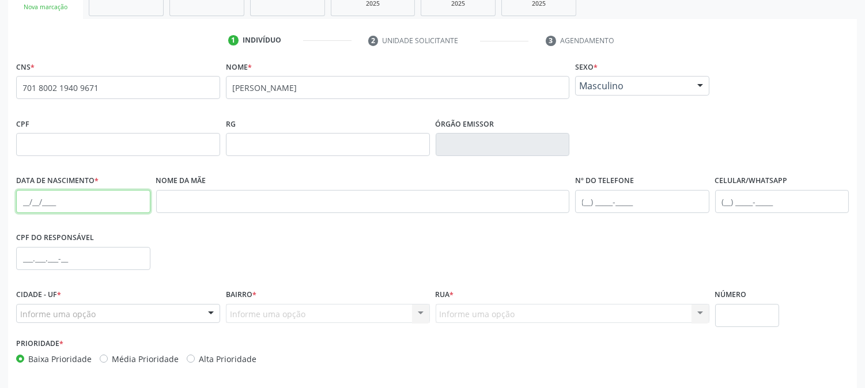
click at [21, 195] on input "text" at bounding box center [83, 201] width 134 height 23
type input "09/09/2025"
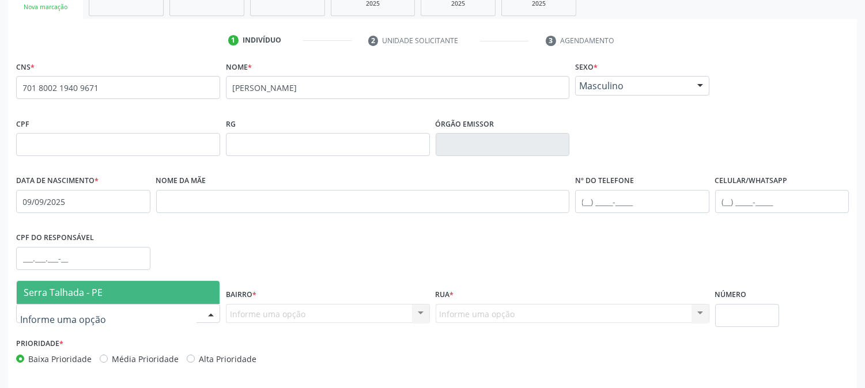
click at [77, 290] on span "Serra Talhada - PE" at bounding box center [63, 292] width 79 height 13
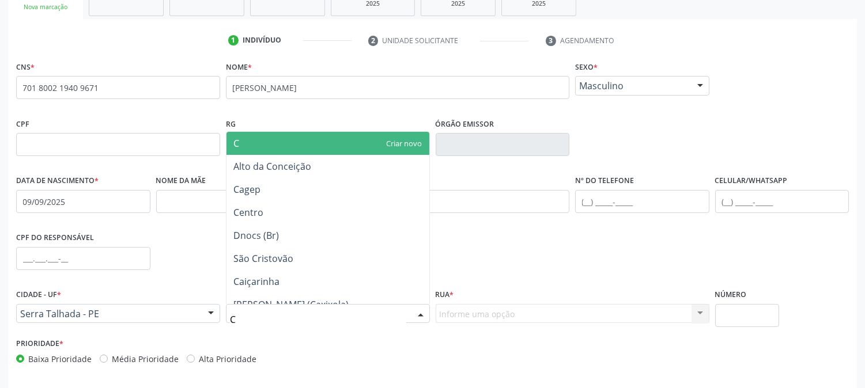
type input "CE"
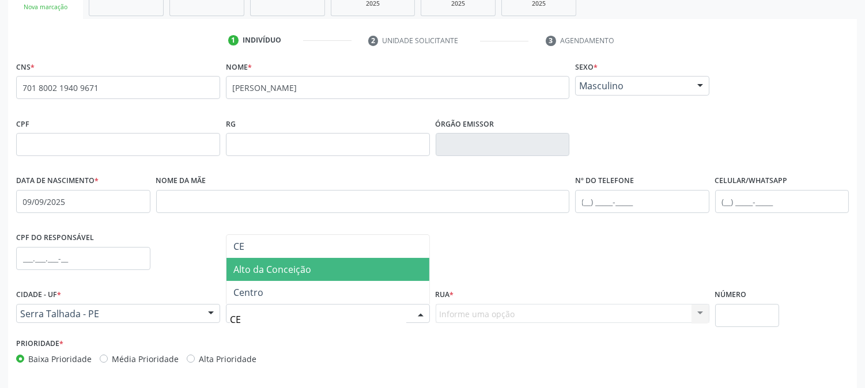
click at [295, 277] on span "Alto da Conceição" at bounding box center [328, 269] width 203 height 23
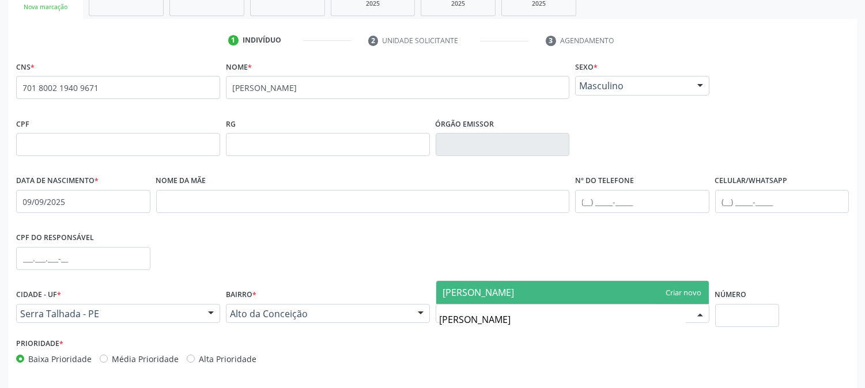
type input "AGOSTINHO NUNES MAGALHAES"
click at [673, 296] on span "AGOSTINHO NUNES MAGALHAES" at bounding box center [572, 292] width 273 height 23
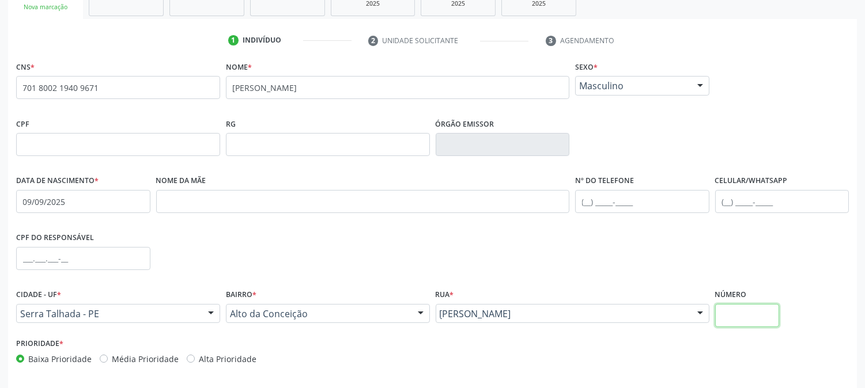
click at [725, 314] on input "text" at bounding box center [747, 315] width 64 height 23
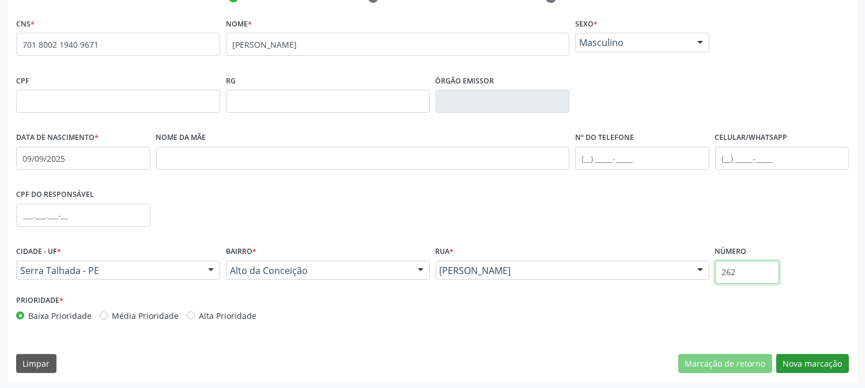
type input "262"
click at [791, 364] on button "Nova marcação" at bounding box center [812, 364] width 73 height 20
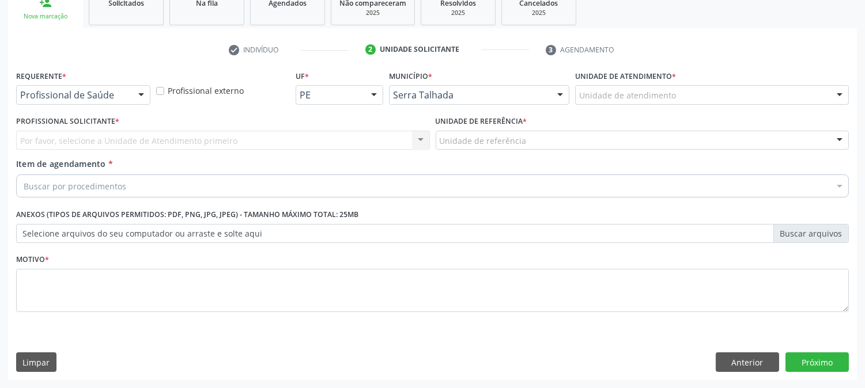
scroll to position [182, 0]
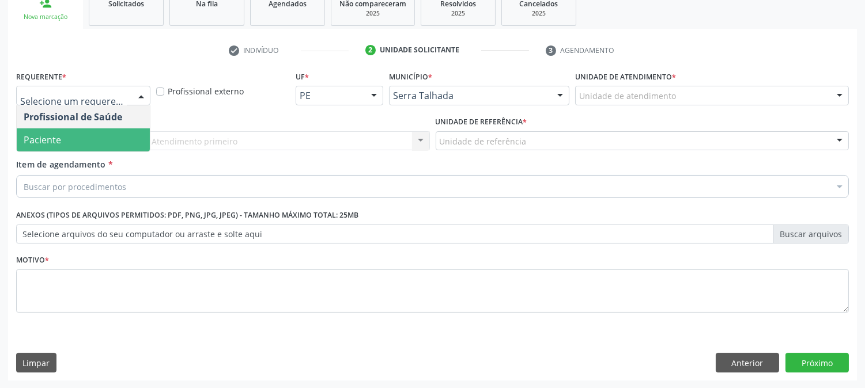
click at [101, 139] on span "Paciente" at bounding box center [83, 140] width 133 height 23
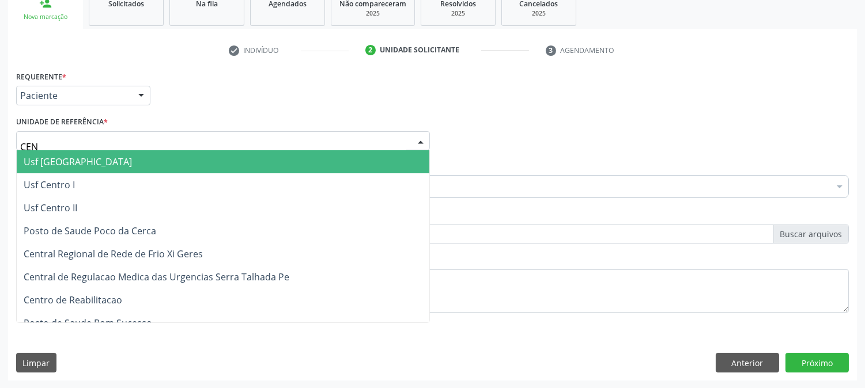
type input "CENT"
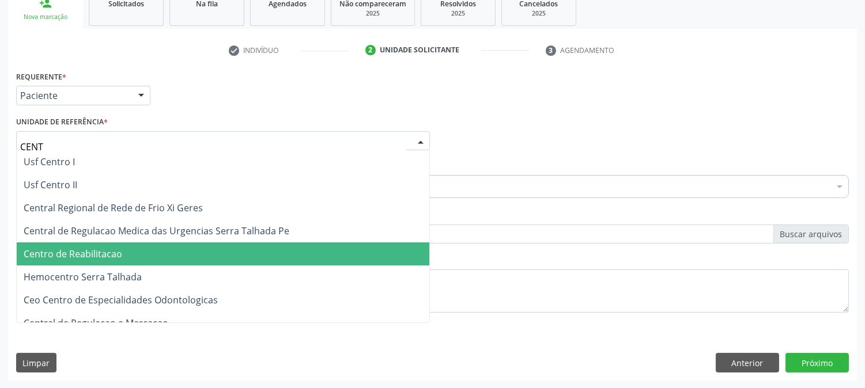
click at [108, 250] on span "Centro de Reabilitacao" at bounding box center [73, 254] width 99 height 13
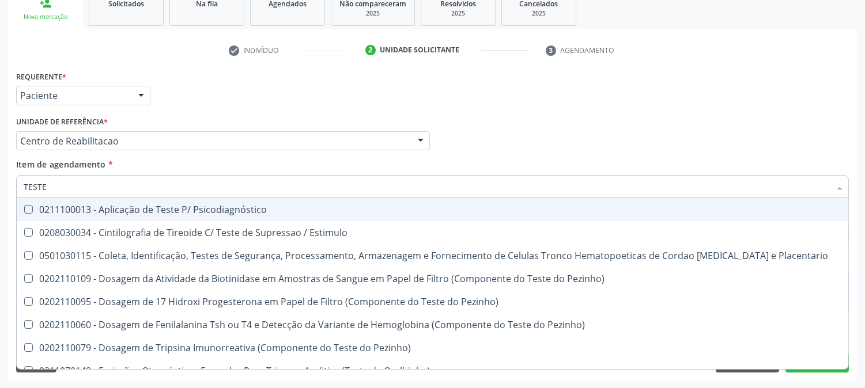
type input "TESTES"
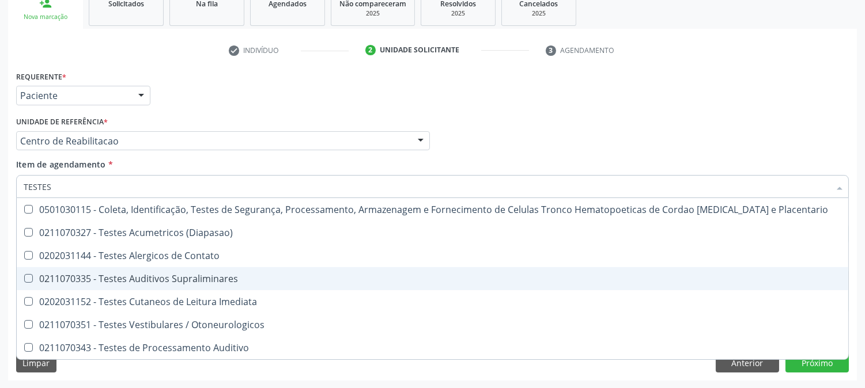
click at [157, 281] on div "0211070335 - Testes Auditivos Supraliminares" at bounding box center [433, 278] width 818 height 9
checkbox Supraliminares "true"
click at [0, 262] on div "Acompanhamento Acompanhe a situação das marcações correntes e finalizadas Relat…" at bounding box center [432, 135] width 865 height 508
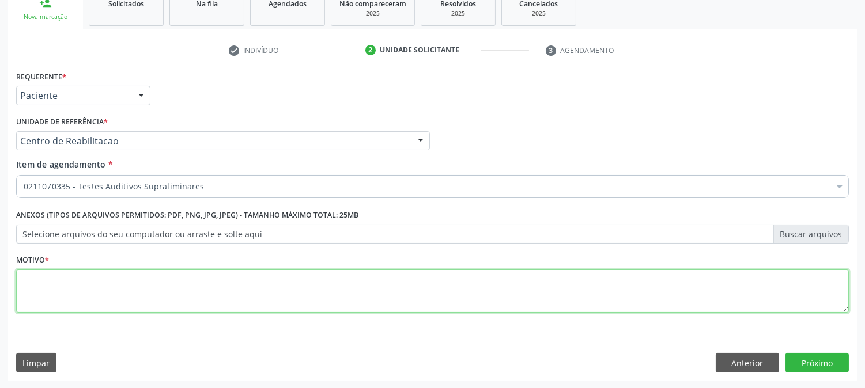
click at [191, 301] on textarea at bounding box center [432, 292] width 833 height 44
type textarea "."
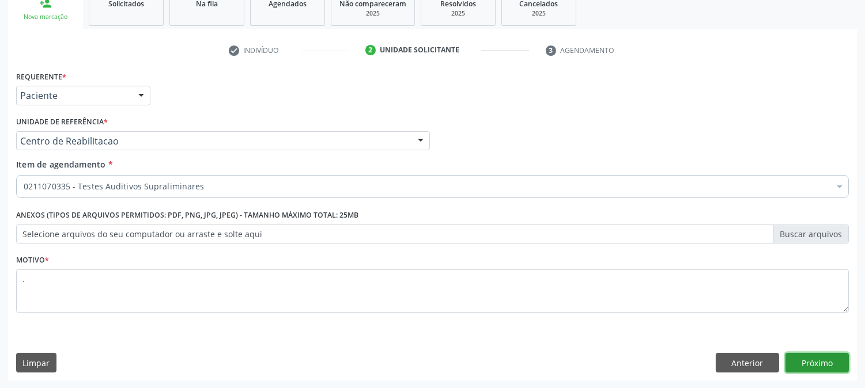
click at [795, 355] on button "Próximo" at bounding box center [817, 363] width 63 height 20
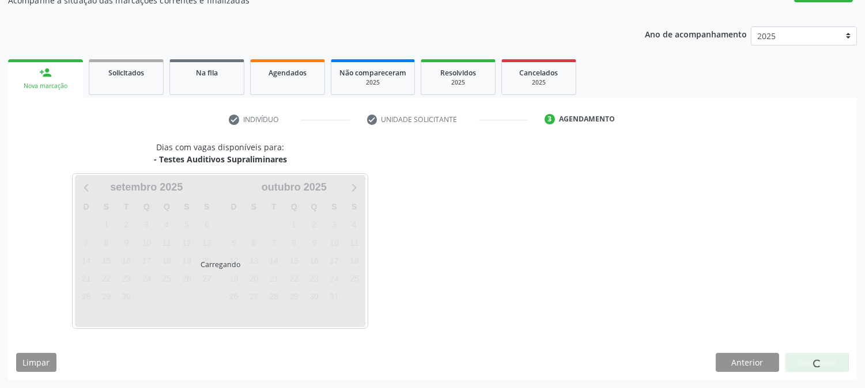
scroll to position [112, 0]
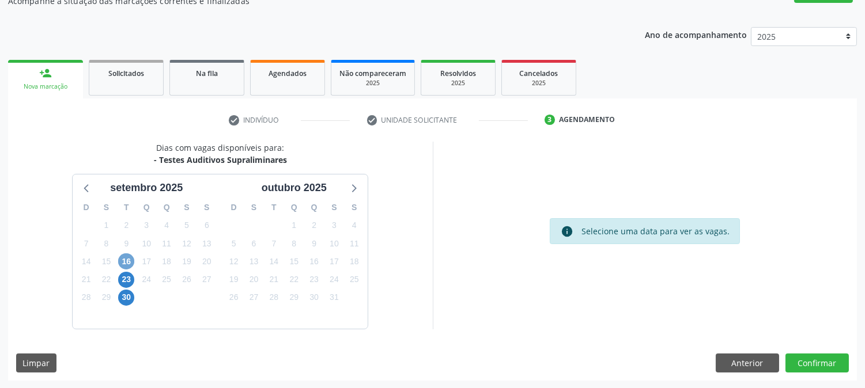
click at [126, 263] on span "16" at bounding box center [126, 262] width 16 height 16
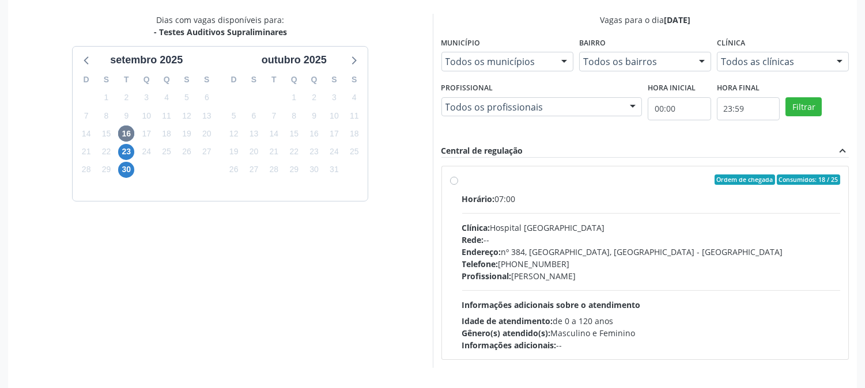
click at [533, 290] on div "Horário: 07:00 Clínica: Hospital Sao Francisco Rede: -- Endereço: nº 384, Varze…" at bounding box center [651, 272] width 379 height 158
click at [458, 185] on input "Ordem de chegada Consumidos: 18 / 25 Horário: 07:00 Clínica: Hospital Sao Franc…" at bounding box center [454, 180] width 8 height 10
radio input "true"
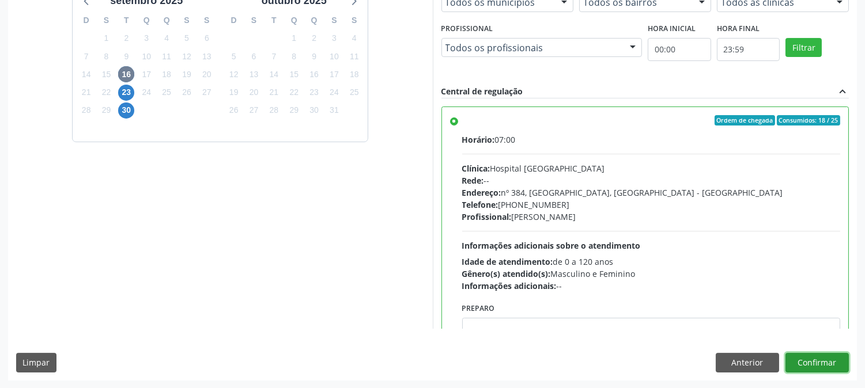
click at [811, 361] on button "Confirmar" at bounding box center [817, 363] width 63 height 20
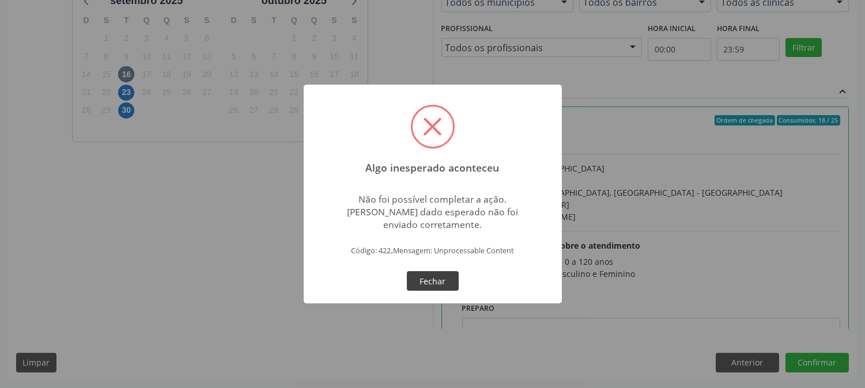
click at [429, 281] on button "Fechar" at bounding box center [433, 281] width 52 height 20
